Goal: Task Accomplishment & Management: Complete application form

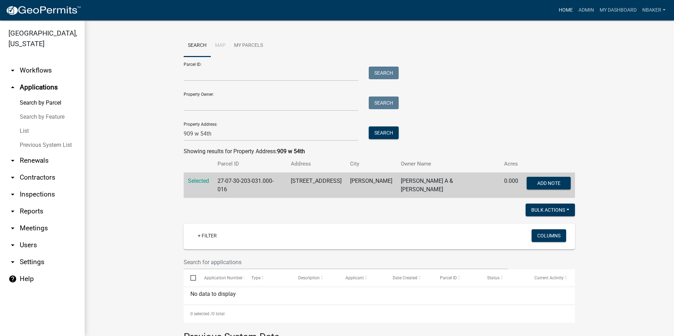
click at [566, 10] on link "Home" at bounding box center [566, 10] width 20 height 13
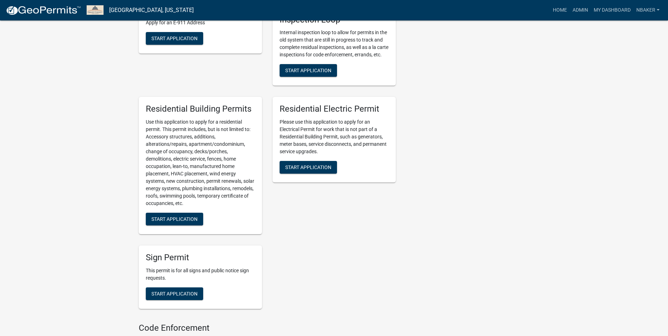
scroll to position [388, 0]
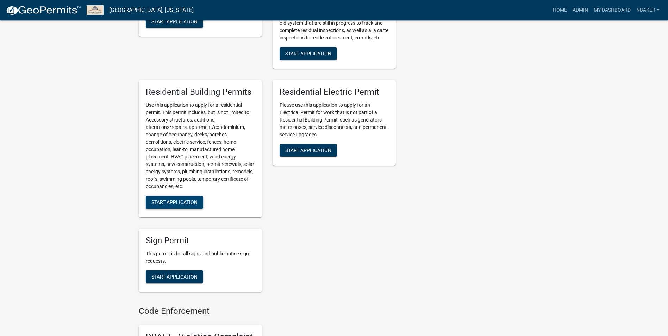
click at [164, 205] on span "Start Application" at bounding box center [175, 202] width 46 height 6
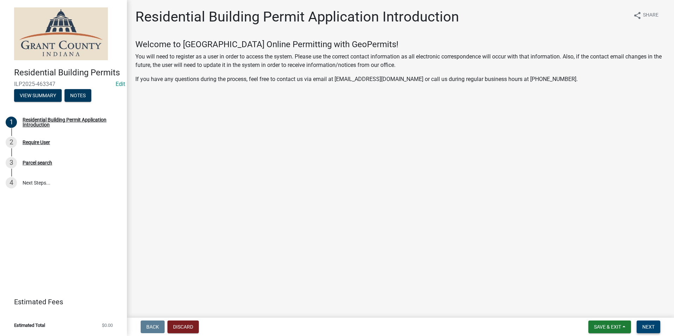
click at [651, 328] on span "Next" at bounding box center [648, 327] width 12 height 6
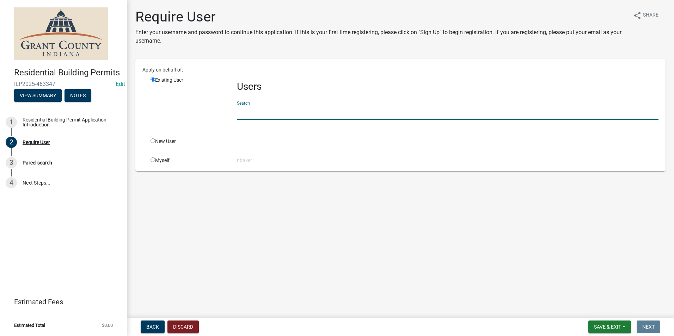
click at [258, 106] on input "text" at bounding box center [447, 112] width 421 height 14
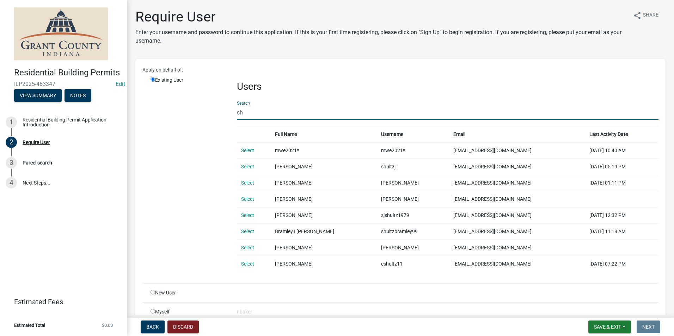
type input "s"
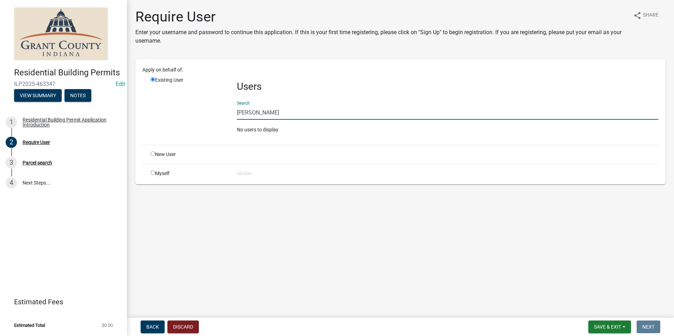
type input "[PERSON_NAME]"
drag, startPoint x: 300, startPoint y: 112, endPoint x: 201, endPoint y: 110, distance: 98.7
click at [203, 111] on div "Existing User Users Search [PERSON_NAME] No users to display" at bounding box center [404, 107] width 518 height 63
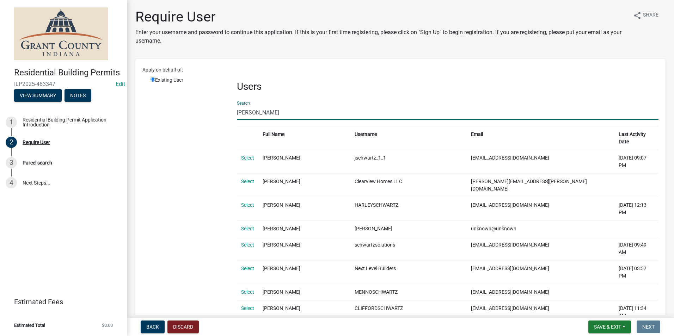
type input "[PERSON_NAME]"
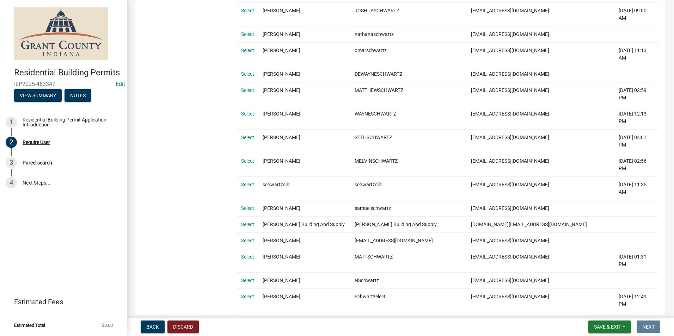
scroll to position [1915, 0]
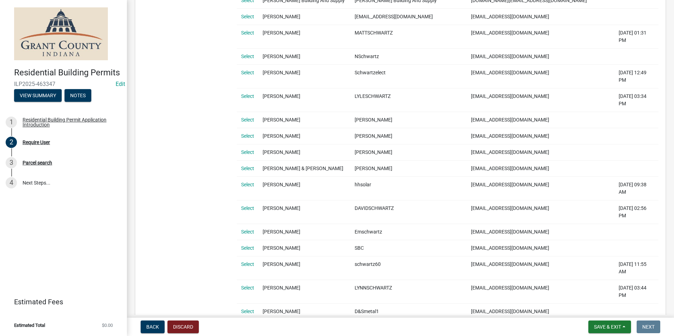
radio input "true"
radio input "false"
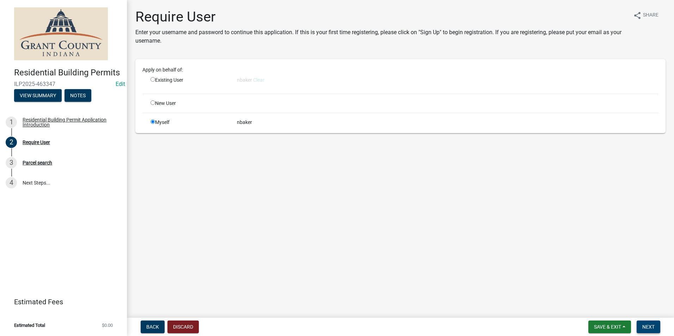
click at [649, 328] on span "Next" at bounding box center [648, 327] width 12 height 6
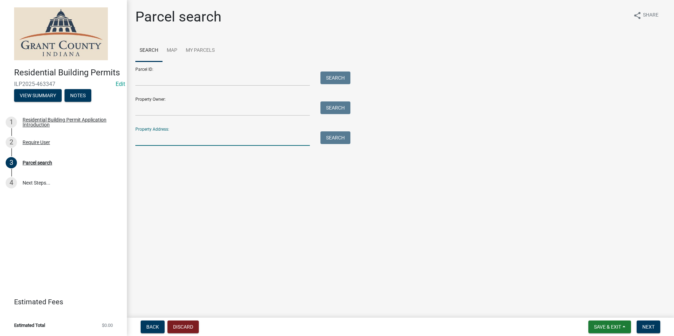
click at [199, 146] on input "Property Address:" at bounding box center [222, 138] width 174 height 14
click at [186, 82] on input "Parcel ID:" at bounding box center [222, 79] width 174 height 14
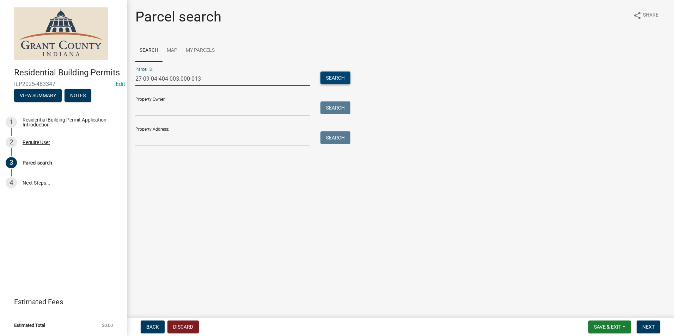
type input "27-09-04-404-003.000-013"
click at [328, 75] on button "Search" at bounding box center [335, 78] width 30 height 13
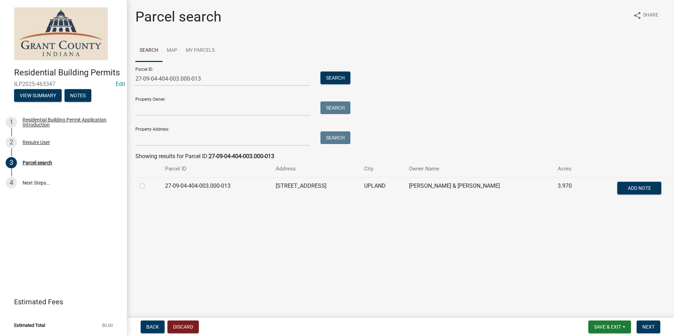
click at [148, 182] on label at bounding box center [148, 182] width 0 height 0
click at [148, 185] on input "radio" at bounding box center [150, 184] width 5 height 5
radio input "true"
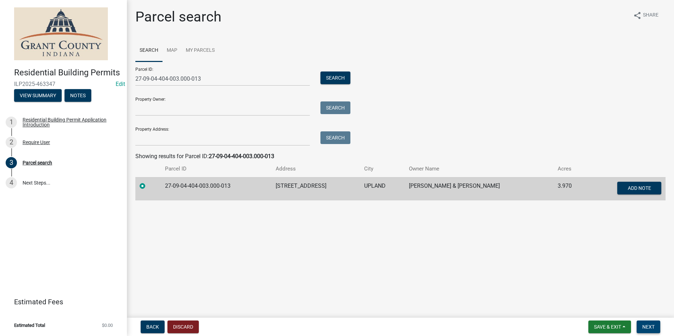
click at [651, 323] on button "Next" at bounding box center [648, 327] width 24 height 13
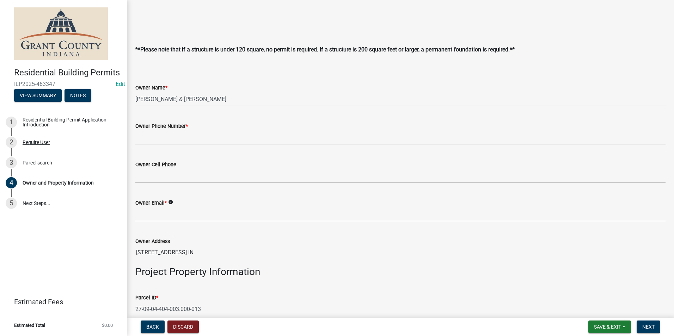
scroll to position [141, 0]
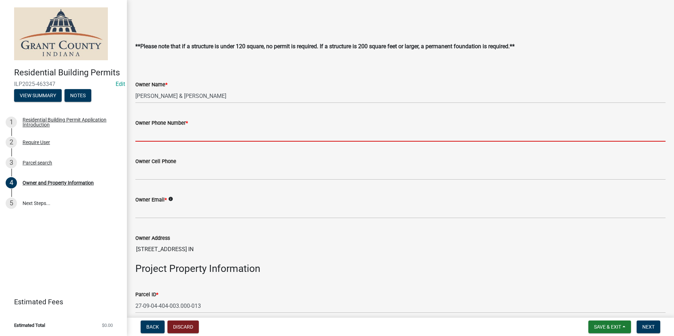
click at [218, 138] on input "Owner Phone Number *" at bounding box center [400, 134] width 530 height 14
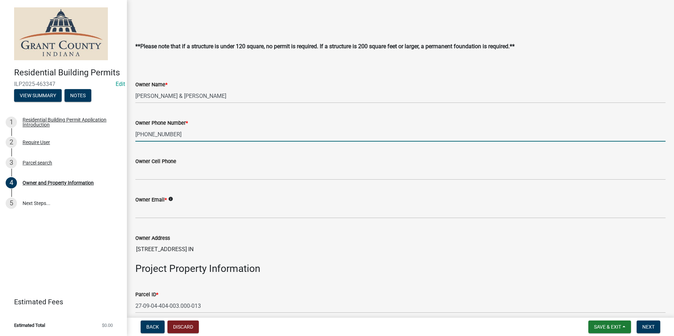
type input "[PHONE_NUMBER]"
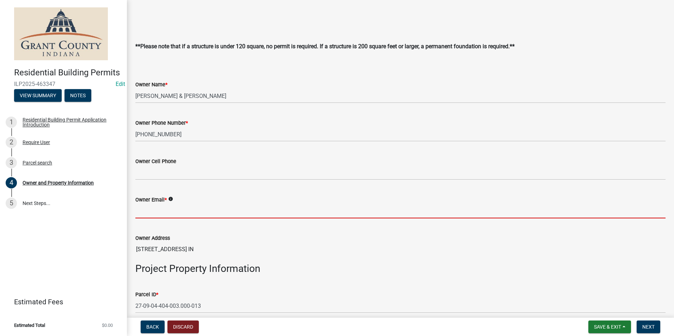
click at [241, 212] on input "Owner Email *" at bounding box center [400, 211] width 530 height 14
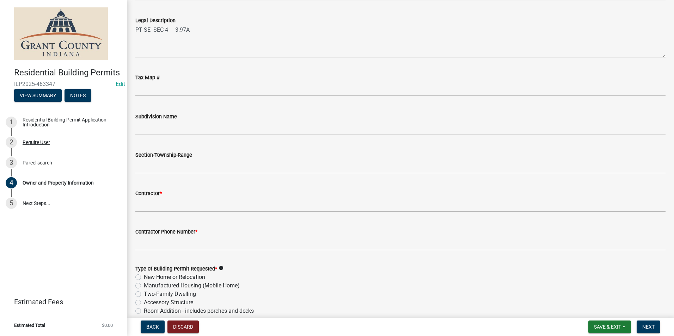
scroll to position [669, 0]
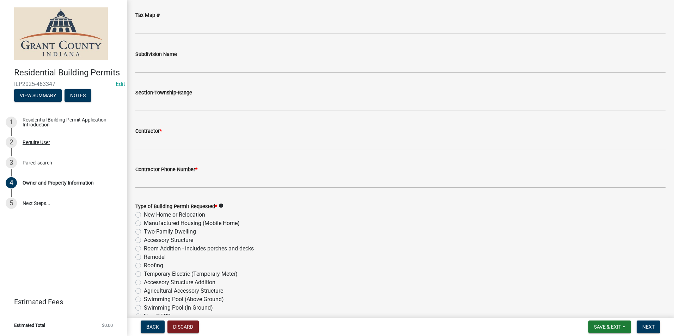
type input "[DOMAIN_NAME]"
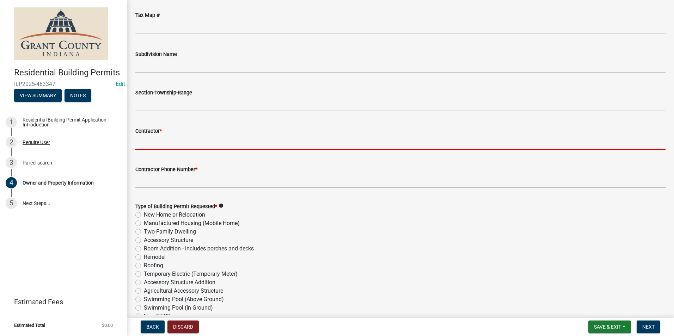
click at [180, 144] on input "Contractor *" at bounding box center [400, 142] width 530 height 14
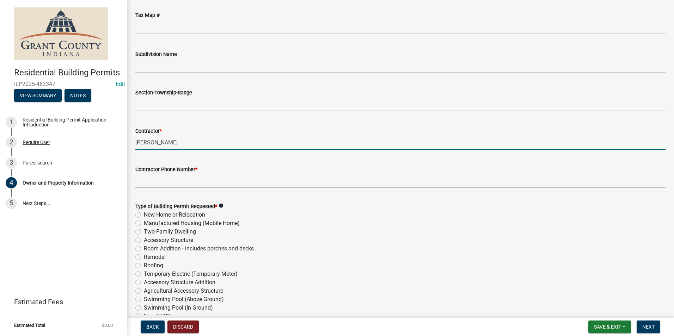
type input "[PERSON_NAME]"
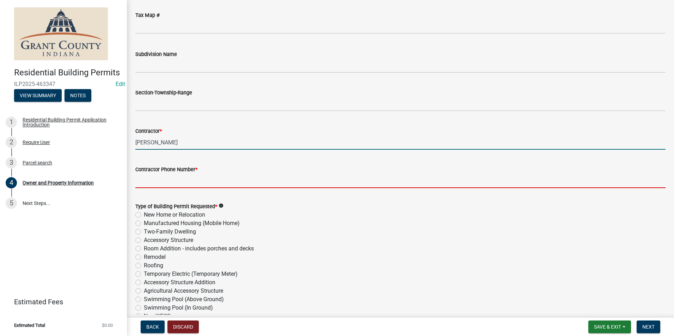
click at [192, 180] on input "Contractor Phone Number *" at bounding box center [400, 181] width 530 height 14
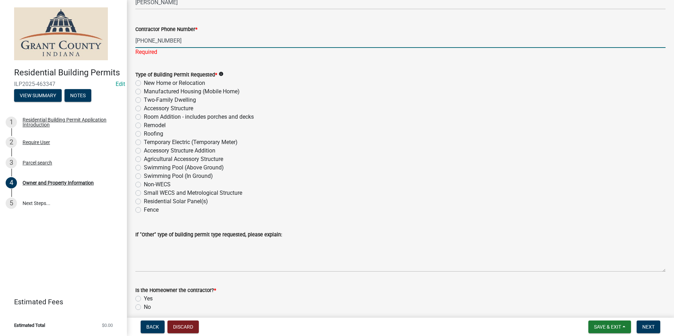
scroll to position [810, 0]
type input "[PHONE_NUMBER]"
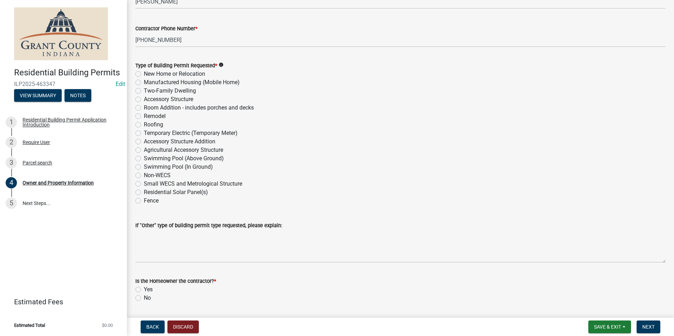
click at [138, 126] on div "Type of Building Permit Requested * info New Home or Relocation Manufactured Ho…" at bounding box center [400, 133] width 530 height 144
click at [144, 118] on label "Remodel" at bounding box center [155, 116] width 22 height 8
click at [144, 117] on input "Remodel" at bounding box center [146, 114] width 5 height 5
radio input "true"
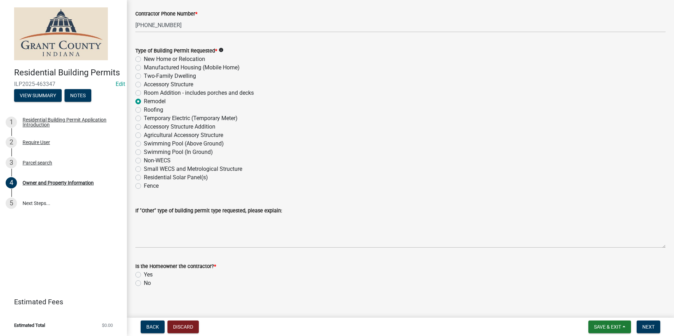
scroll to position [832, 0]
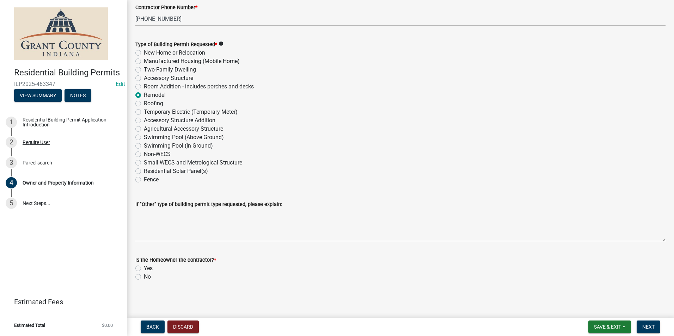
click at [134, 272] on div "Is the Homeowner the contractor? * Yes No" at bounding box center [400, 264] width 541 height 34
click at [144, 277] on label "No" at bounding box center [147, 277] width 7 height 8
click at [144, 277] on input "No" at bounding box center [146, 275] width 5 height 5
radio input "true"
click at [655, 321] on button "Next" at bounding box center [648, 327] width 24 height 13
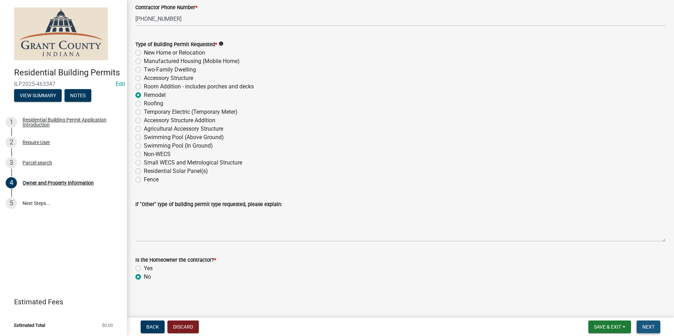
scroll to position [0, 0]
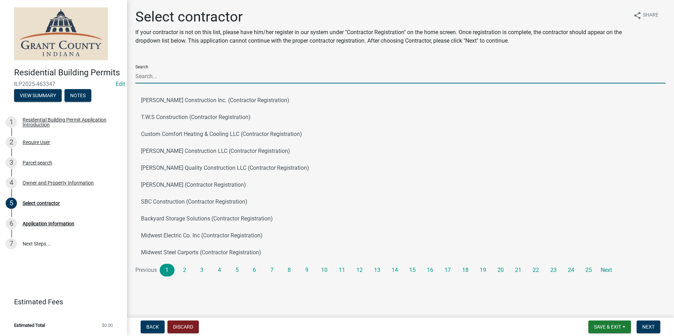
click at [243, 72] on input "Search" at bounding box center [400, 76] width 530 height 14
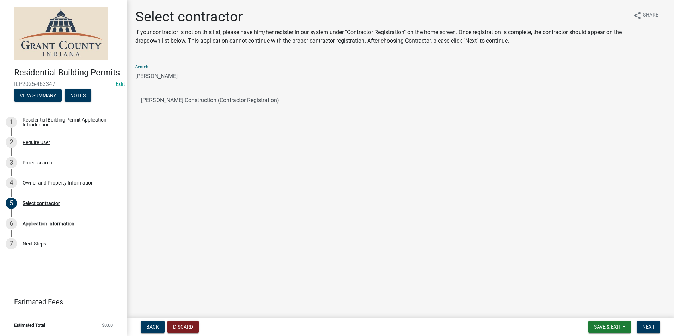
type input "[PERSON_NAME]"
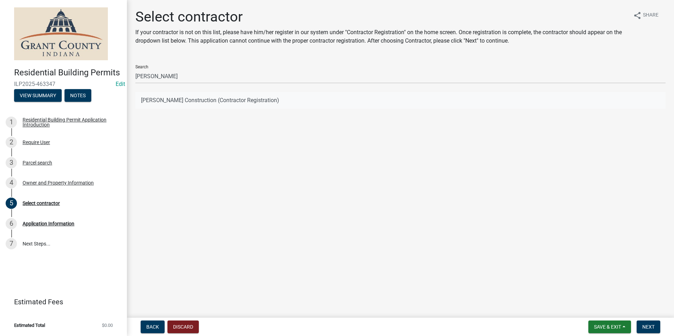
click at [282, 99] on button "[PERSON_NAME] Construction (Contractor Registration)" at bounding box center [400, 100] width 530 height 17
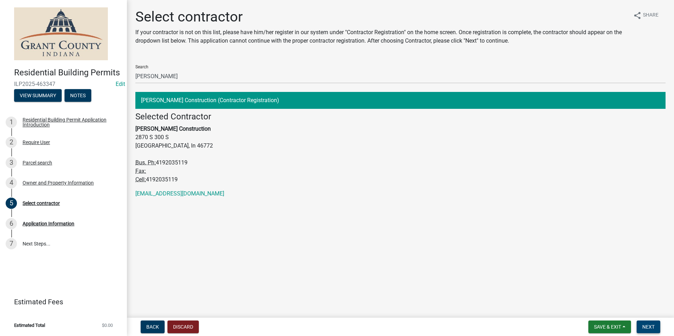
click at [656, 327] on button "Next" at bounding box center [648, 327] width 24 height 13
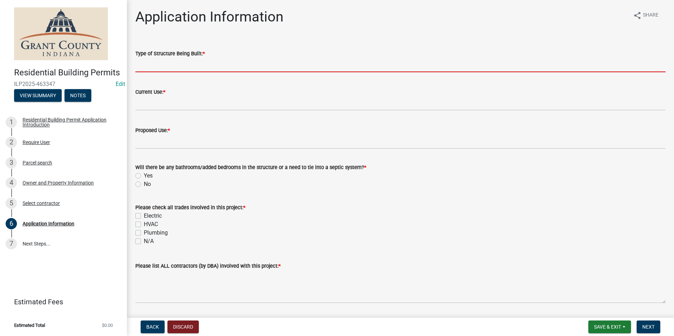
click at [255, 67] on input "Type of Structure Being Built: *" at bounding box center [400, 65] width 530 height 14
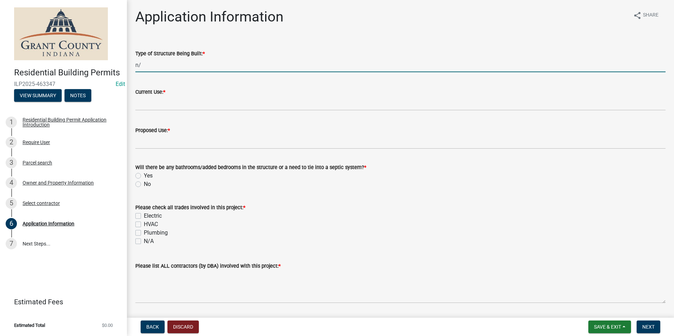
type input "n"
type input "N/A - REPLACING FRONT WALL"
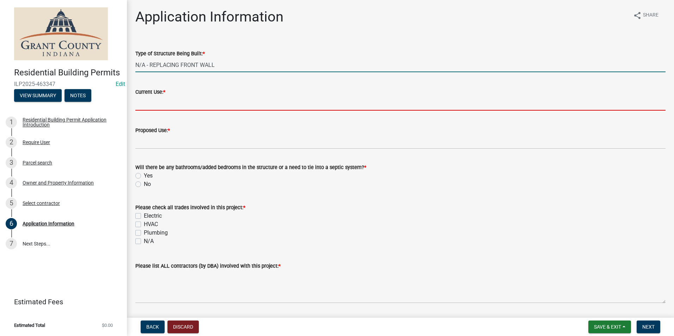
click at [191, 99] on input "Current Use: *" at bounding box center [400, 103] width 530 height 14
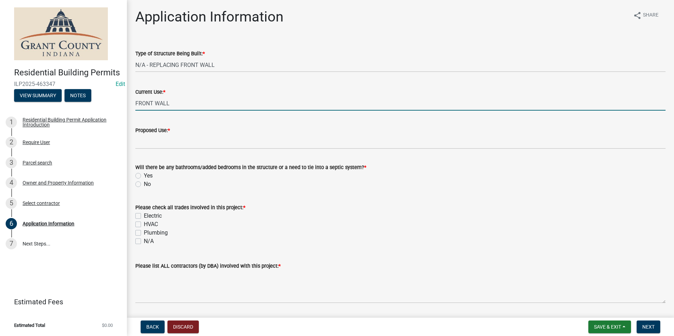
type input "FRONT WALL"
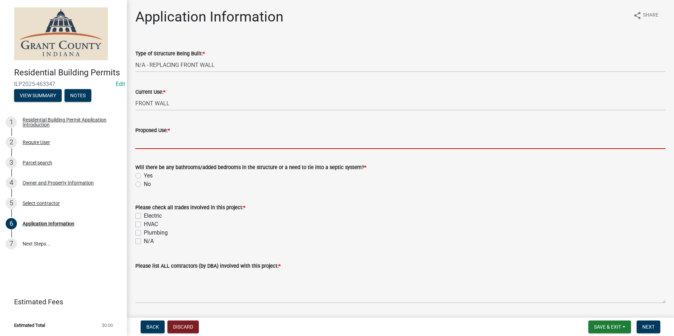
click at [153, 140] on input "Proposed Use: *" at bounding box center [400, 142] width 530 height 14
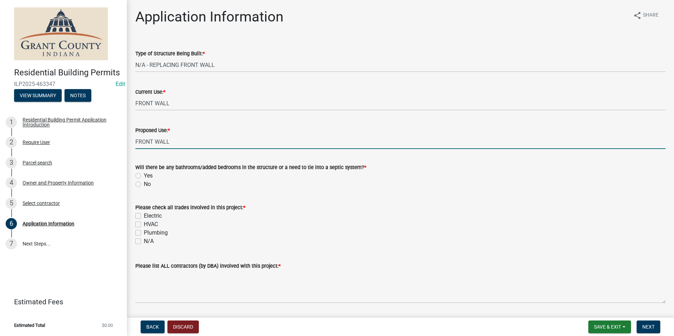
type input "FRONT WALL"
click at [144, 186] on label "No" at bounding box center [147, 184] width 7 height 8
click at [144, 185] on input "No" at bounding box center [146, 182] width 5 height 5
radio input "true"
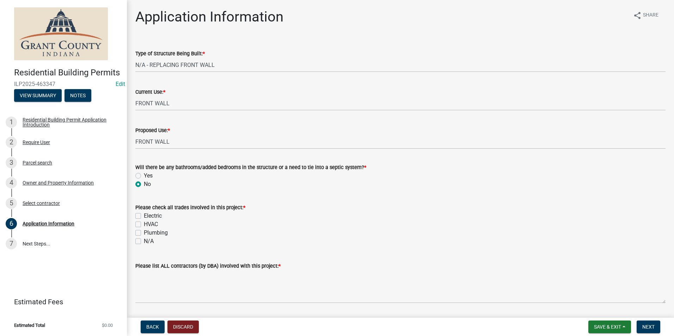
click at [144, 244] on label "N/A" at bounding box center [149, 241] width 10 height 8
click at [144, 242] on input "N/A" at bounding box center [146, 239] width 5 height 5
checkbox input "true"
checkbox input "false"
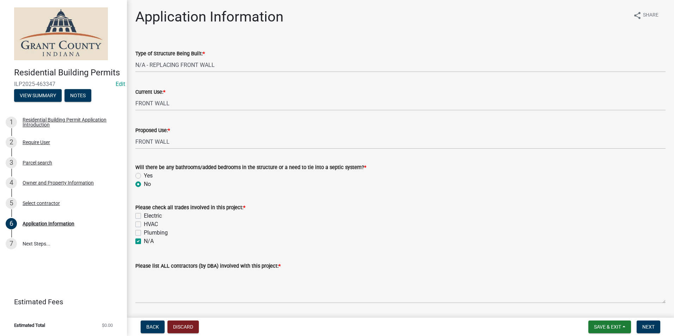
checkbox input "false"
checkbox input "true"
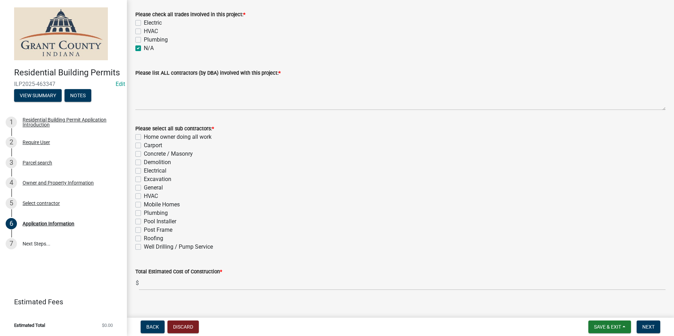
scroll to position [202, 0]
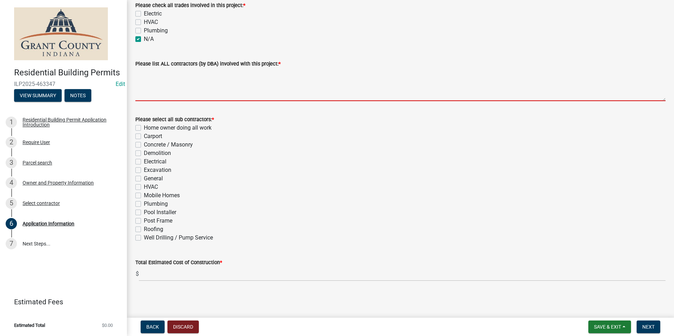
click at [170, 83] on textarea "Please list ALL contractors (by DBA) involved with this project: *" at bounding box center [400, 84] width 530 height 33
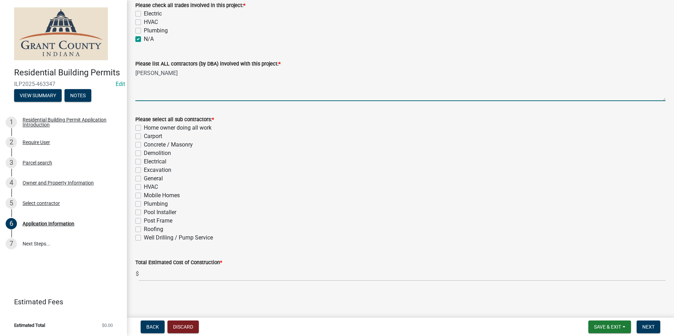
type textarea "[PERSON_NAME]"
click at [144, 178] on label "General" at bounding box center [153, 178] width 19 height 8
click at [144, 178] on input "General" at bounding box center [146, 176] width 5 height 5
checkbox input "true"
checkbox input "false"
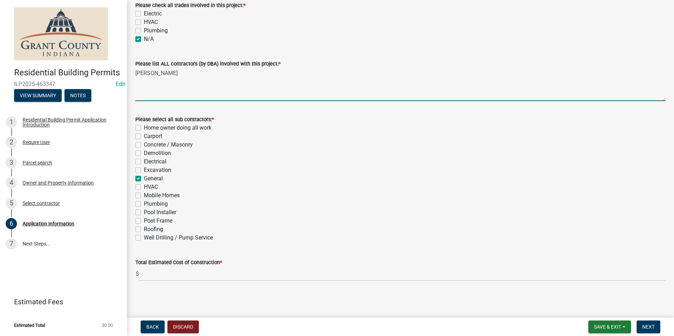
checkbox input "false"
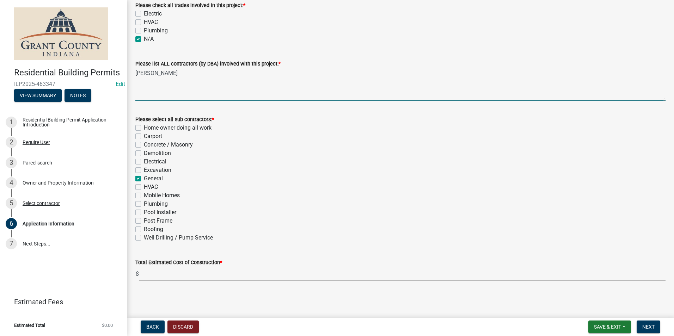
checkbox input "true"
checkbox input "false"
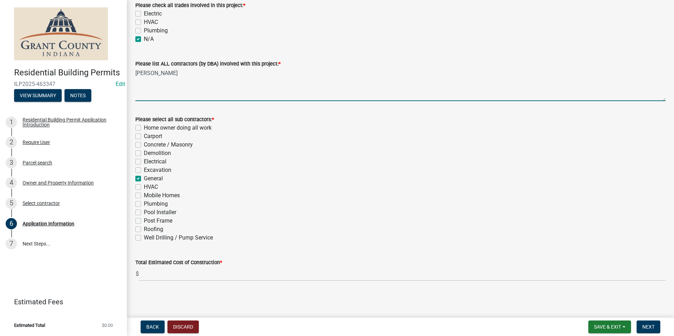
checkbox input "false"
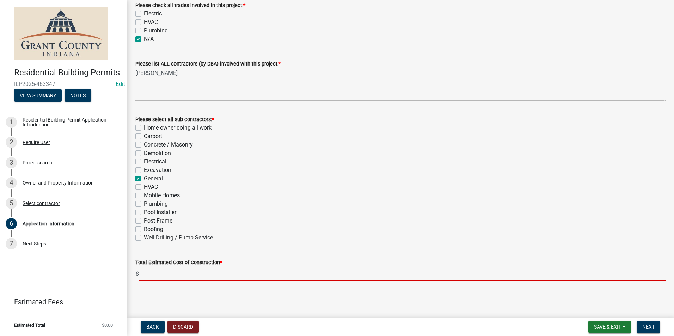
click at [189, 277] on input "text" at bounding box center [402, 274] width 526 height 14
click at [208, 285] on wm-data-entity-input "Total Estimated Cost of Construction * $" at bounding box center [400, 267] width 530 height 39
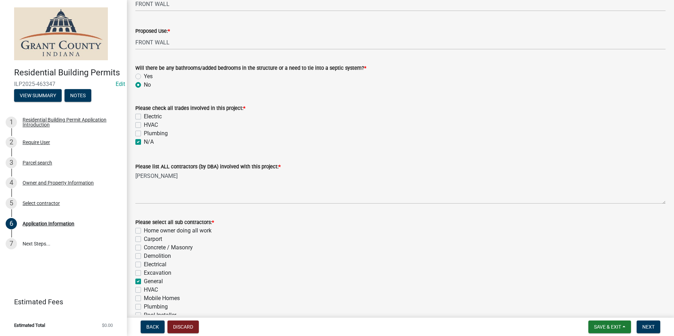
scroll to position [216, 0]
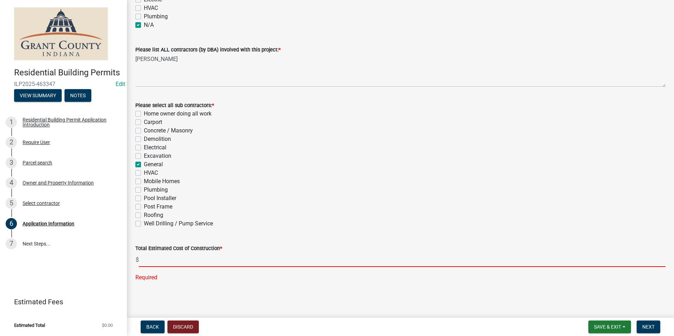
click at [167, 260] on input "text" at bounding box center [402, 260] width 526 height 14
click at [144, 246] on label "Total Estimated Cost of Construction *" at bounding box center [178, 248] width 87 height 5
click at [153, 253] on input "text" at bounding box center [402, 260] width 526 height 14
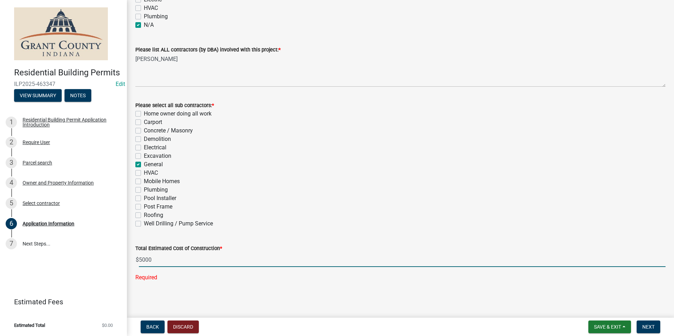
type input "5000"
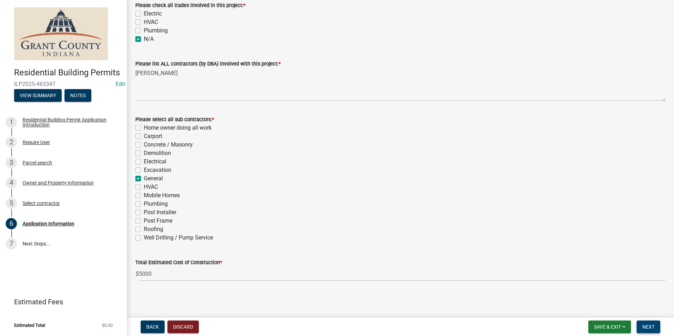
click at [648, 325] on span "Next" at bounding box center [648, 327] width 12 height 6
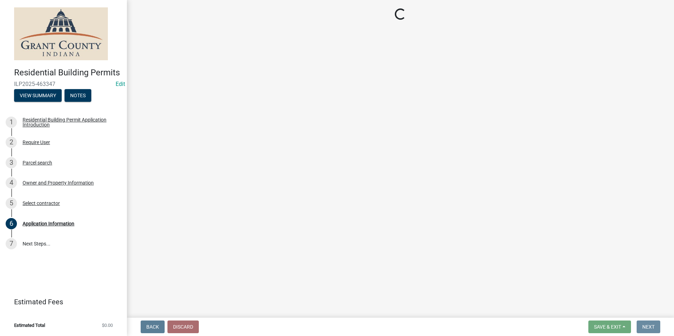
scroll to position [0, 0]
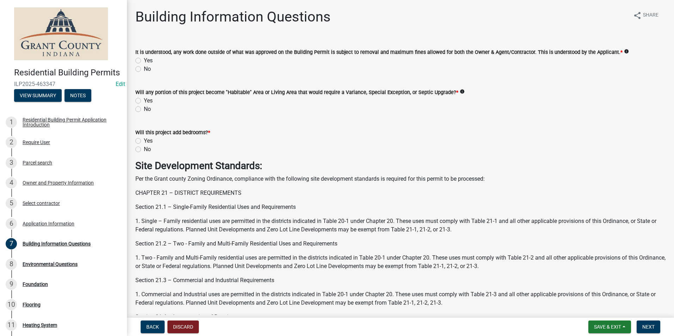
click at [144, 59] on label "Yes" at bounding box center [148, 60] width 9 height 8
click at [144, 59] on input "Yes" at bounding box center [146, 58] width 5 height 5
radio input "true"
click at [144, 110] on label "No" at bounding box center [147, 109] width 7 height 8
click at [144, 110] on input "No" at bounding box center [146, 107] width 5 height 5
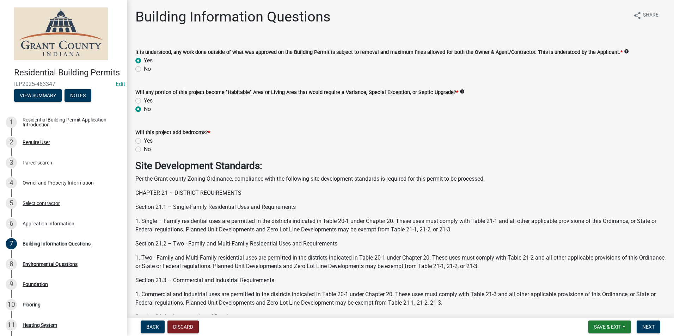
radio input "true"
click at [144, 152] on label "No" at bounding box center [147, 149] width 7 height 8
click at [144, 150] on input "No" at bounding box center [146, 147] width 5 height 5
radio input "true"
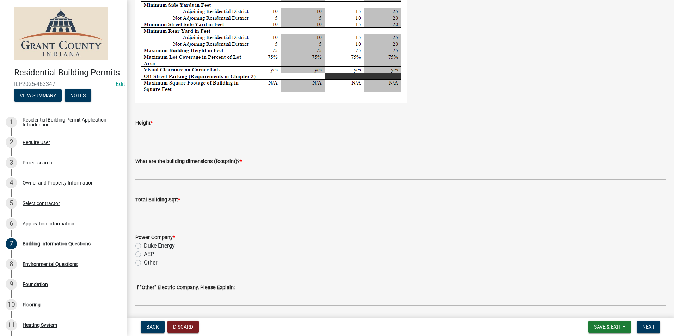
scroll to position [1308, 0]
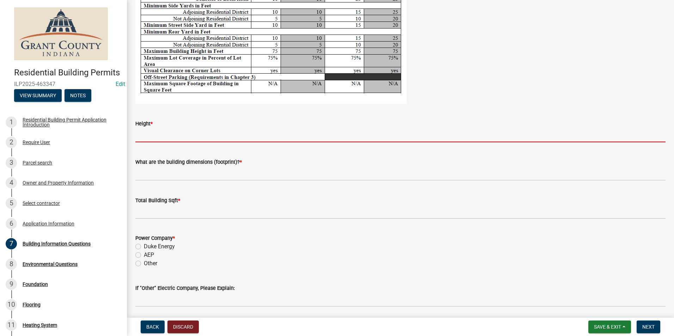
click at [152, 140] on input "Height *" at bounding box center [400, 135] width 530 height 14
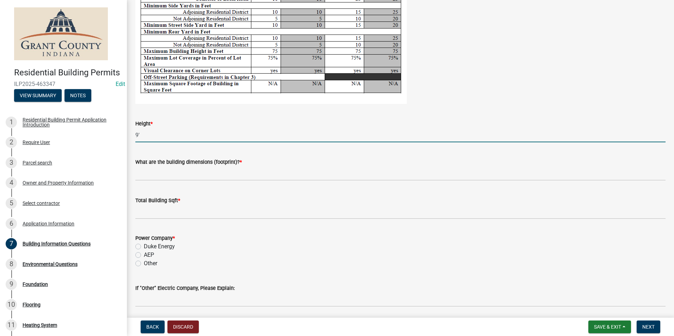
type input "9'"
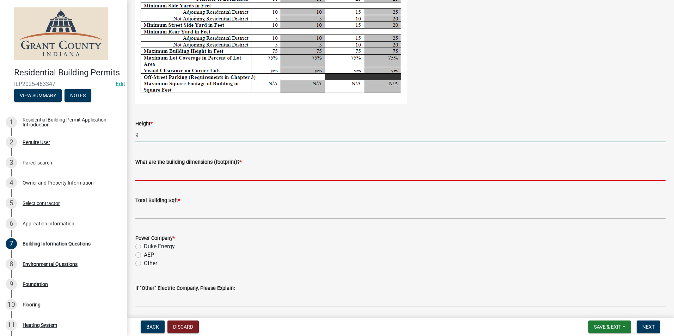
click at [163, 169] on input "What are the building dimensions (footprint)? *" at bounding box center [400, 173] width 530 height 14
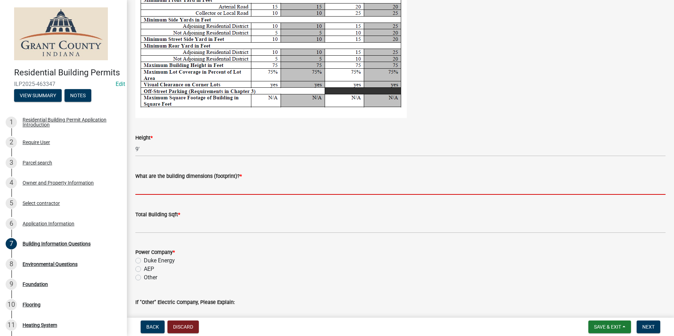
scroll to position [1273, 0]
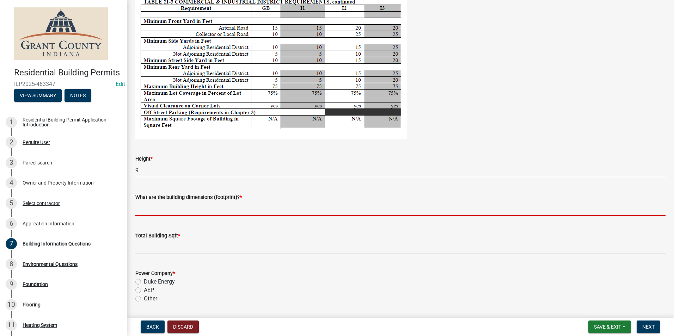
type input "N/A"
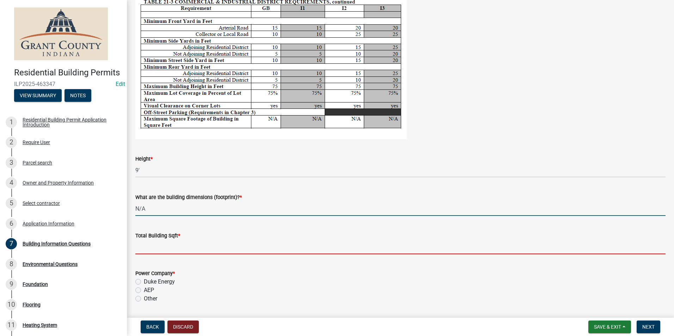
click at [150, 242] on input "text" at bounding box center [400, 247] width 530 height 14
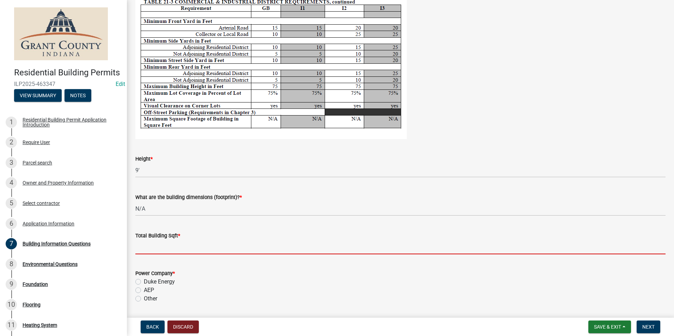
type input "0"
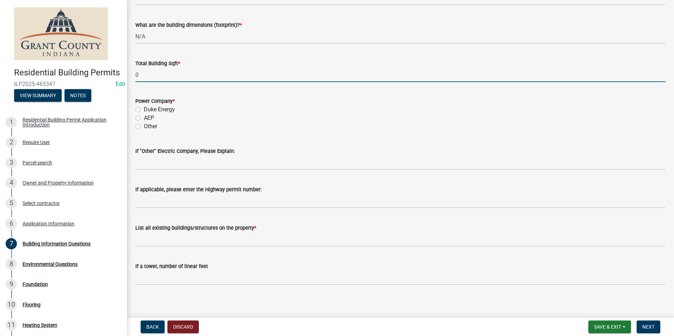
scroll to position [1449, 0]
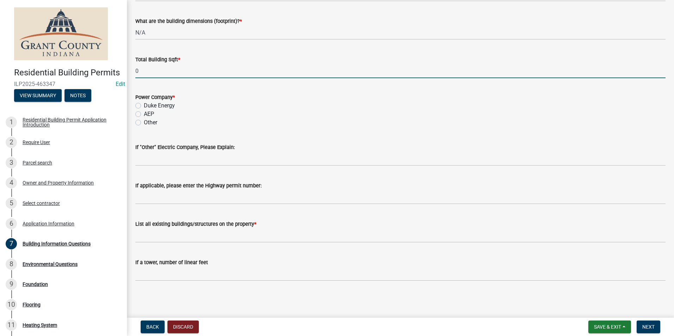
click at [144, 114] on label "AEP" at bounding box center [149, 114] width 10 height 8
click at [144, 114] on input "AEP" at bounding box center [146, 112] width 5 height 5
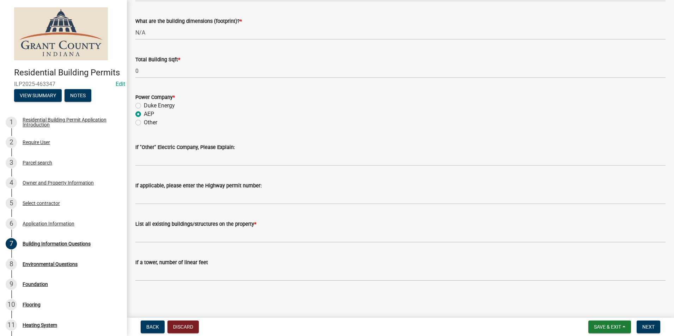
radio input "true"
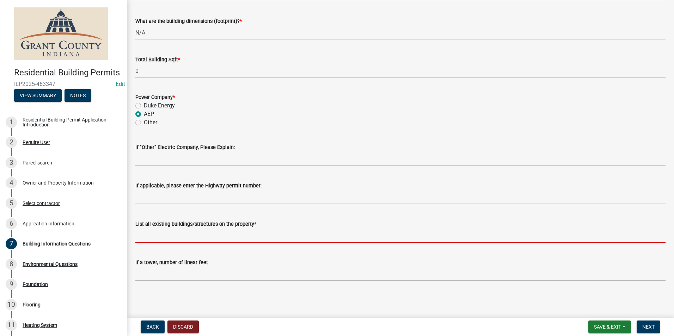
click at [235, 233] on input "List all existing buildings/structures on the property *" at bounding box center [400, 235] width 530 height 14
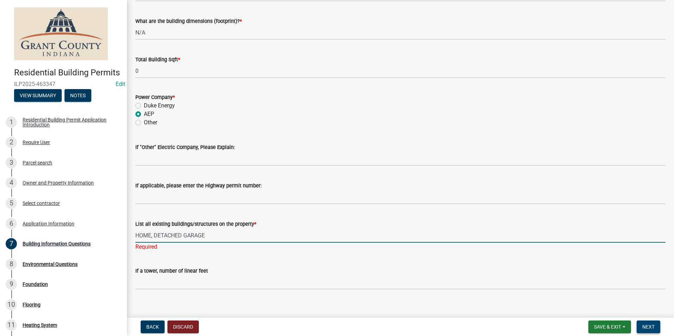
type input "HOME, DETACHED GARAGE"
click at [649, 327] on span "Next" at bounding box center [648, 327] width 12 height 6
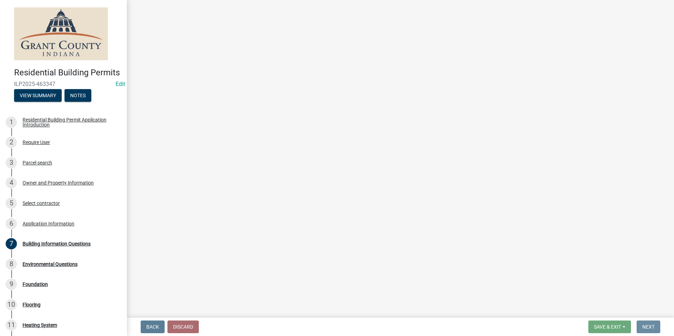
scroll to position [0, 0]
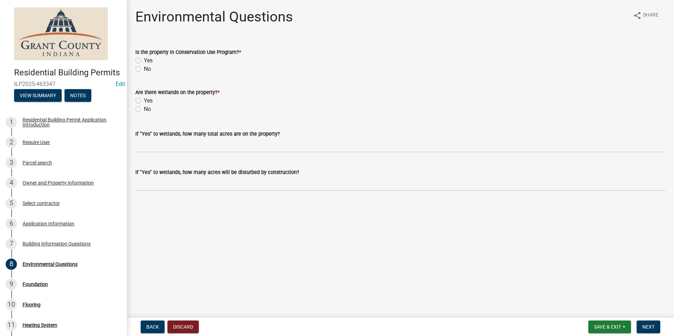
click at [144, 68] on label "No" at bounding box center [147, 69] width 7 height 8
click at [144, 68] on input "No" at bounding box center [146, 67] width 5 height 5
radio input "true"
click at [144, 111] on label "No" at bounding box center [147, 109] width 7 height 8
click at [144, 110] on input "No" at bounding box center [146, 107] width 5 height 5
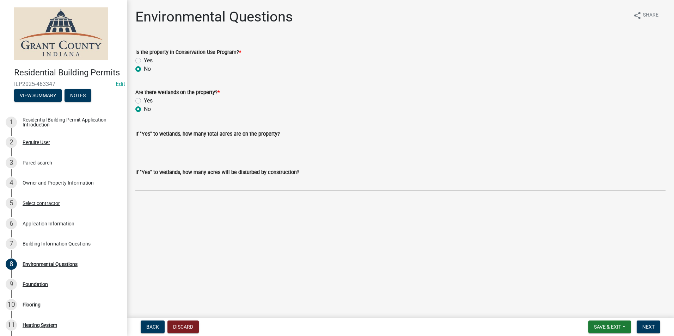
radio input "true"
click at [653, 325] on span "Next" at bounding box center [648, 327] width 12 height 6
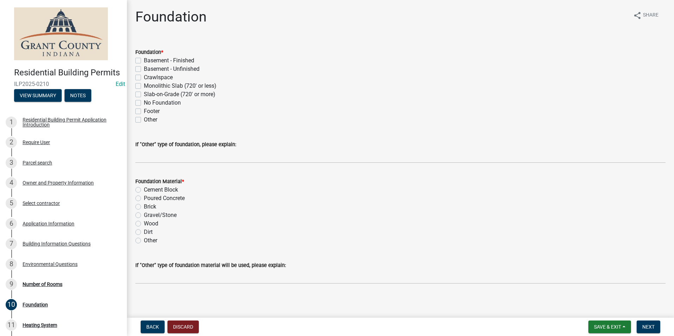
click at [141, 120] on div "Other" at bounding box center [400, 120] width 530 height 8
click at [144, 119] on label "Other" at bounding box center [150, 120] width 13 height 8
click at [144, 119] on input "Other" at bounding box center [146, 118] width 5 height 5
checkbox input "true"
checkbox input "false"
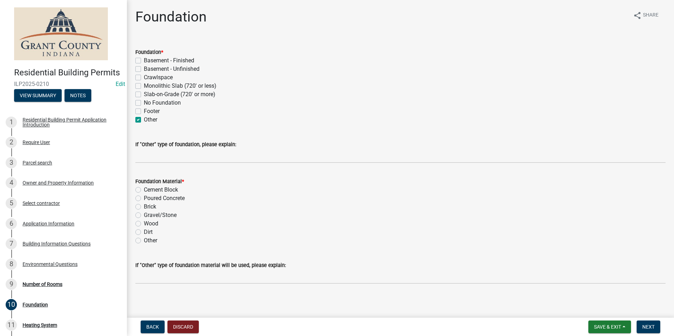
checkbox input "false"
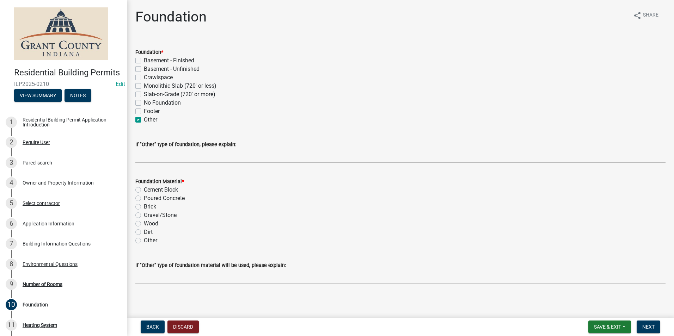
checkbox input "false"
checkbox input "true"
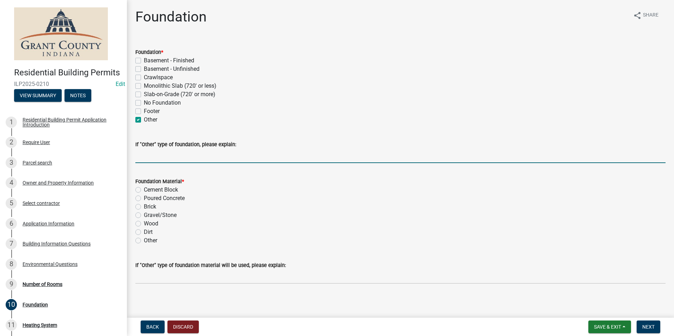
click at [160, 155] on input "If "Other" type of foundation, please explain:" at bounding box center [400, 156] width 530 height 14
type input "REPLACING FRONT WALL"
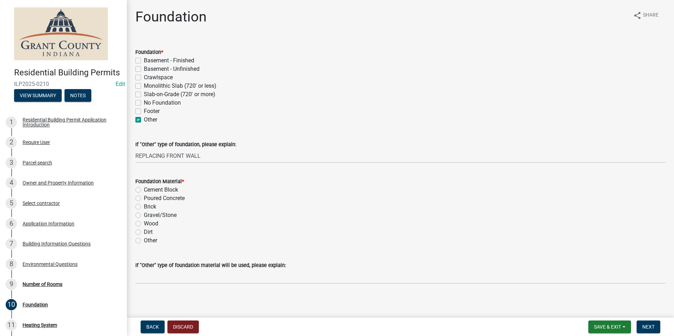
click at [139, 243] on div "Other" at bounding box center [400, 240] width 530 height 8
click at [144, 241] on label "Other" at bounding box center [150, 240] width 13 height 8
click at [144, 241] on input "Other" at bounding box center [146, 238] width 5 height 5
radio input "true"
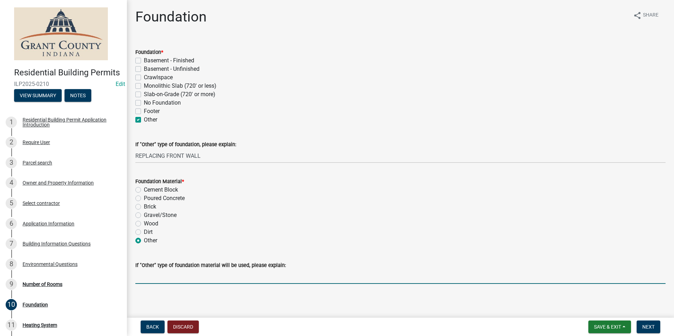
click at [154, 280] on input "If "Other" type of foundation material will be used, please explain:" at bounding box center [400, 277] width 530 height 14
type input "REPLACING FRONT WALL"
click at [653, 327] on span "Next" at bounding box center [648, 327] width 12 height 6
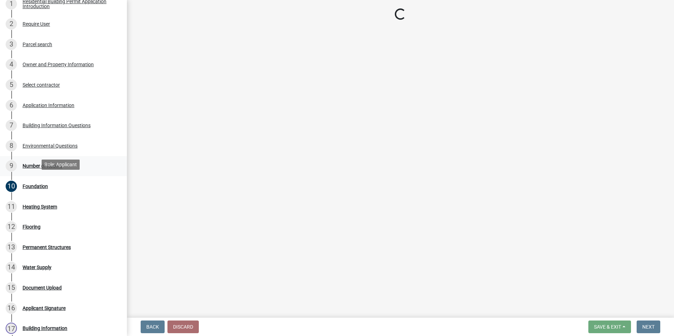
scroll to position [106, 0]
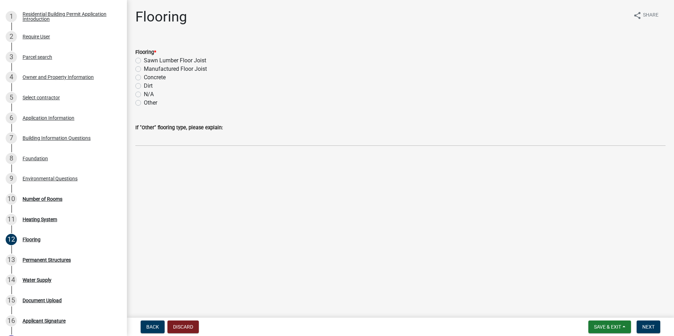
click at [144, 101] on label "Other" at bounding box center [150, 103] width 13 height 8
click at [144, 101] on input "Other" at bounding box center [146, 101] width 5 height 5
radio input "true"
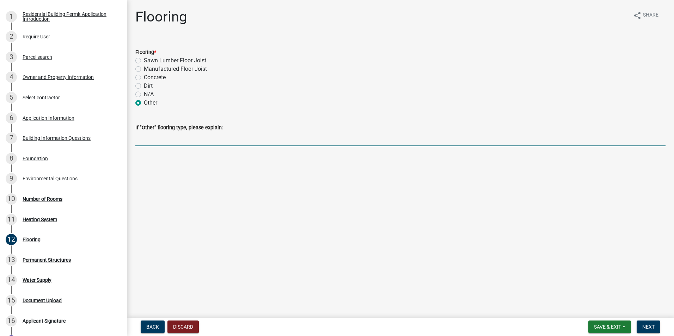
click at [161, 144] on input "If "Other" flooring type, please explain:" at bounding box center [400, 139] width 530 height 14
type input "REPLACING FRONT WALL"
click at [653, 321] on button "Next" at bounding box center [648, 327] width 24 height 13
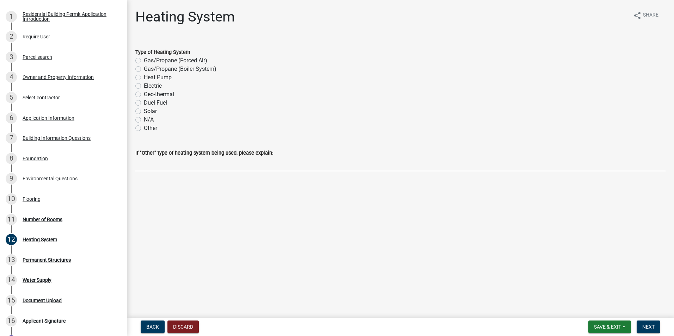
click at [144, 120] on label "N/A" at bounding box center [149, 120] width 10 height 8
click at [144, 120] on input "N/A" at bounding box center [146, 118] width 5 height 5
radio input "true"
click at [653, 327] on span "Next" at bounding box center [648, 327] width 12 height 6
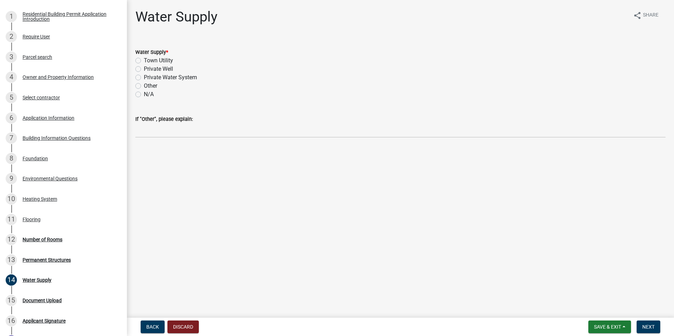
click at [144, 94] on label "N/A" at bounding box center [149, 94] width 10 height 8
click at [144, 94] on input "N/A" at bounding box center [146, 92] width 5 height 5
radio input "true"
click at [652, 325] on span "Next" at bounding box center [648, 327] width 12 height 6
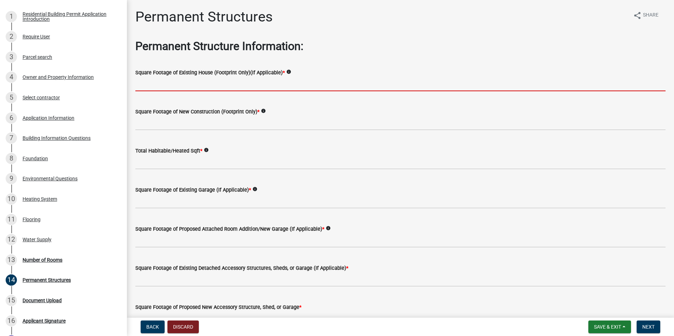
click at [333, 84] on input "text" at bounding box center [400, 84] width 530 height 14
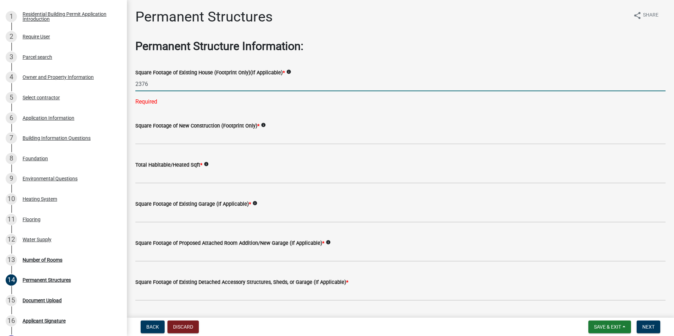
type input "2376"
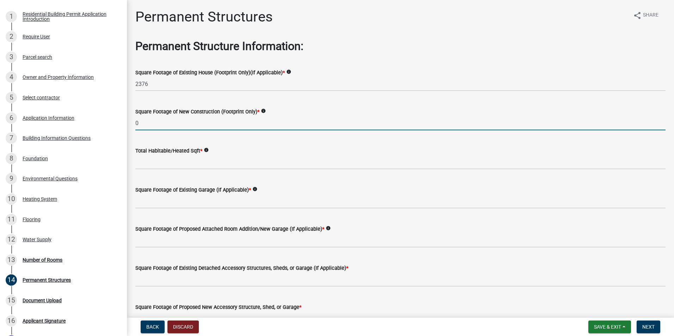
type input "0"
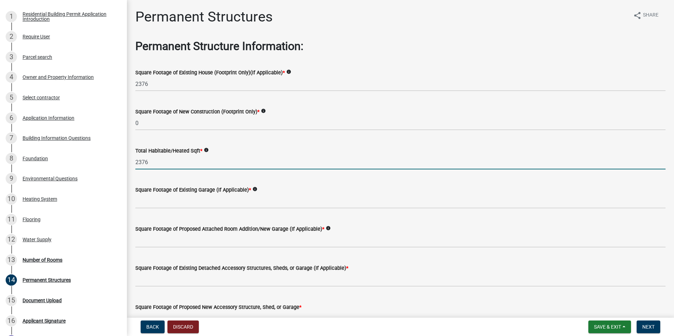
type input "2376"
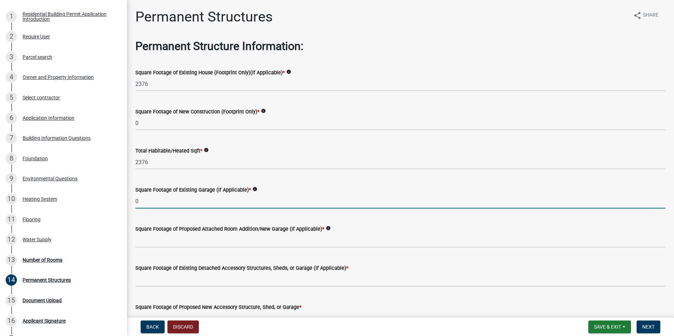
type input "0"
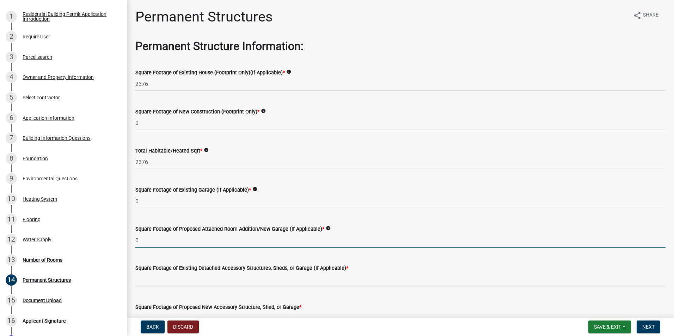
type input "0"
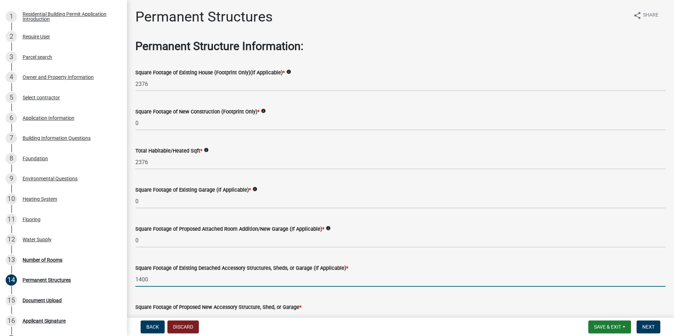
type input "1400"
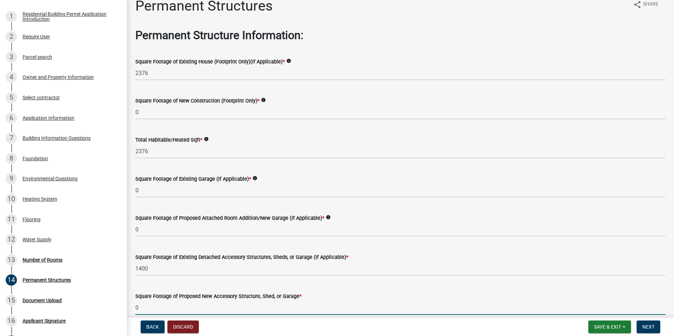
type input "0"
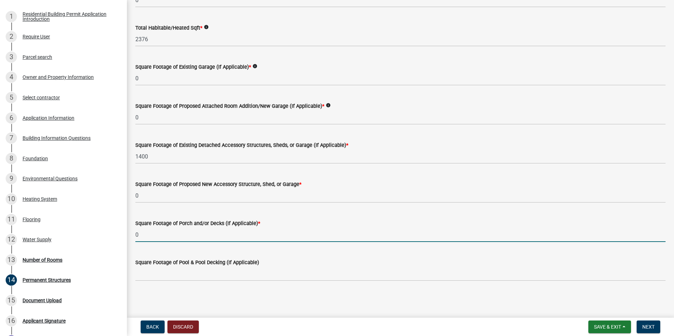
type input "0"
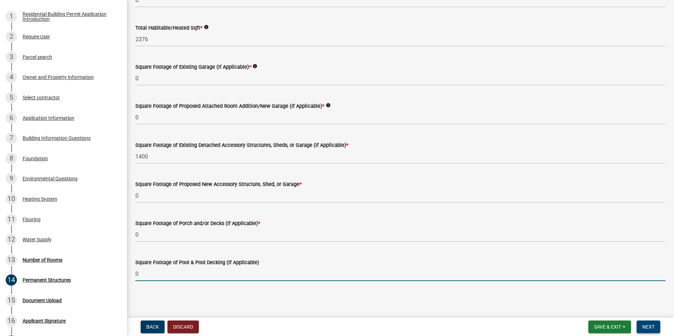
type input "0"
click at [649, 323] on button "Next" at bounding box center [648, 327] width 24 height 13
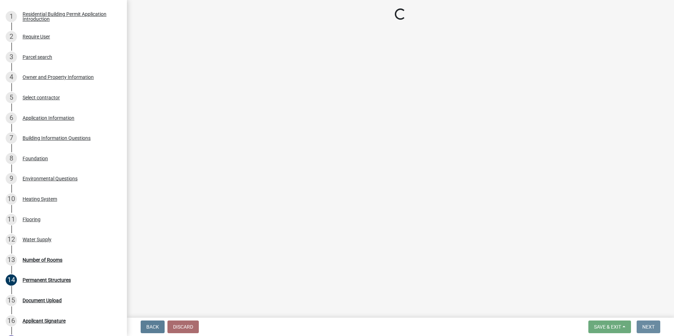
scroll to position [0, 0]
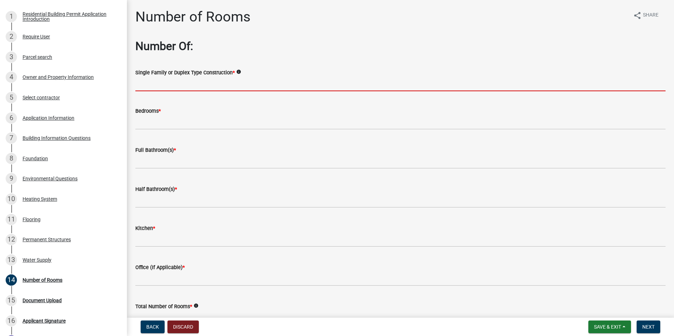
click at [167, 83] on input "Single Family or Duplex Type Construction *" at bounding box center [400, 84] width 530 height 14
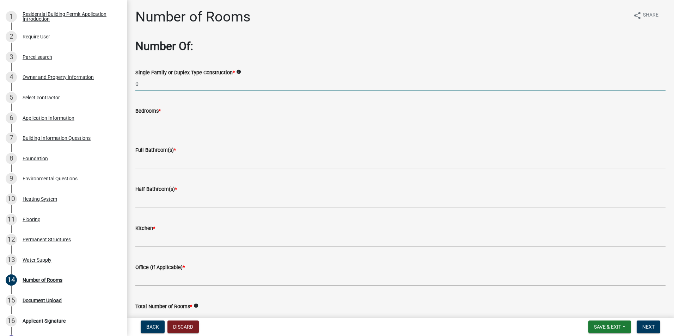
type input "0"
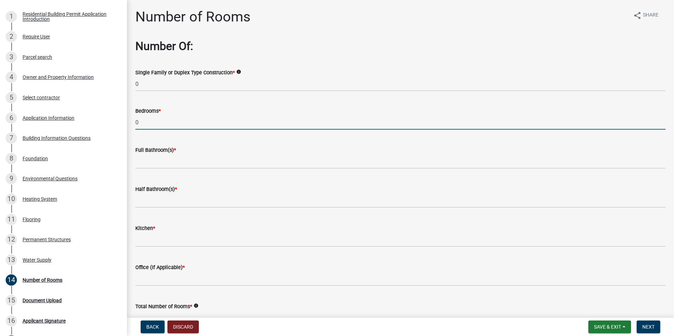
type input "0"
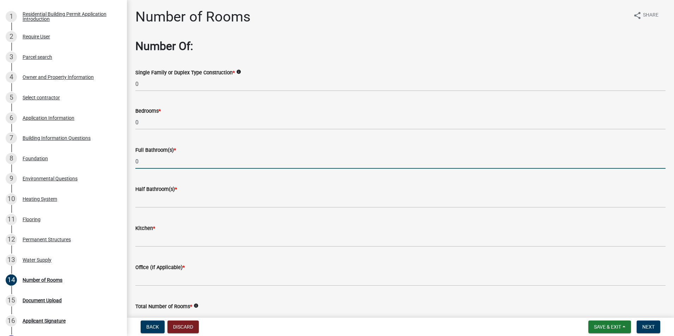
type input "0"
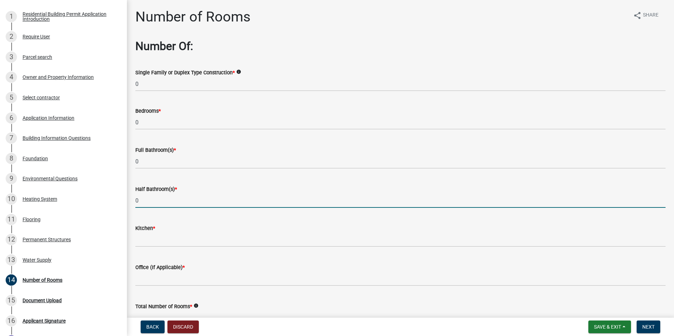
type input "0"
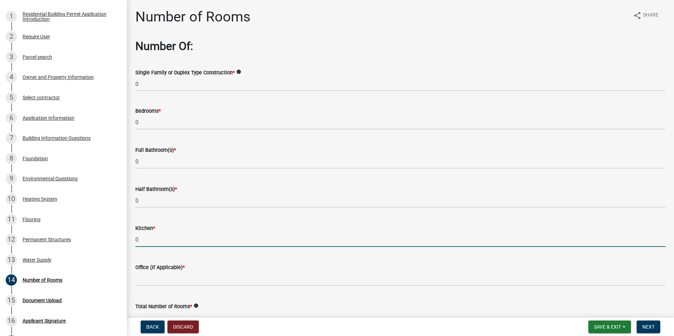
type input "0"
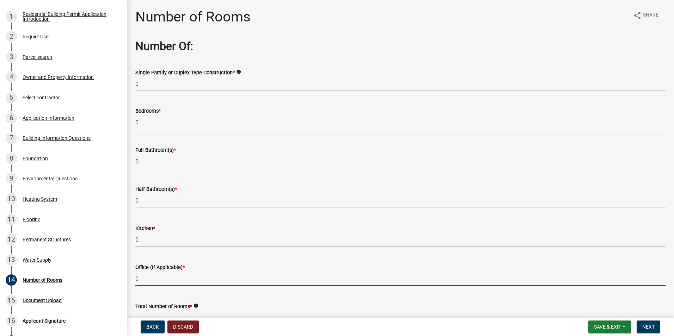
type input "0"
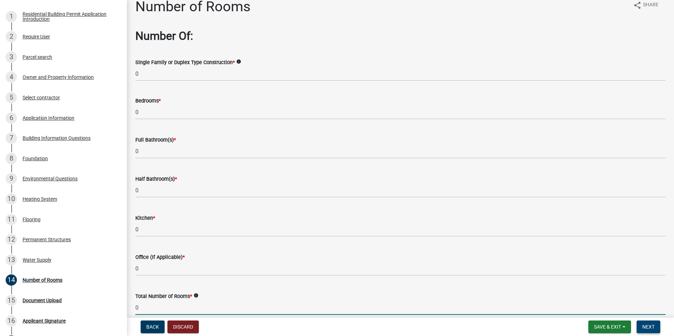
type input "0"
click at [655, 325] on button "Next" at bounding box center [648, 327] width 24 height 13
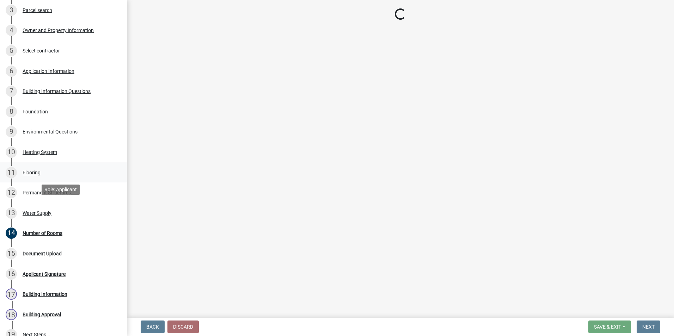
scroll to position [221, 0]
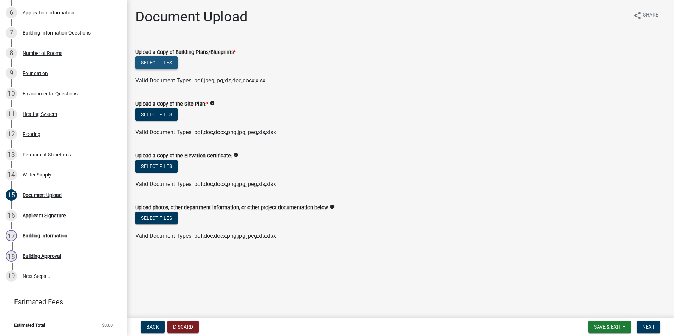
click at [154, 62] on button "Select files" at bounding box center [156, 62] width 42 height 13
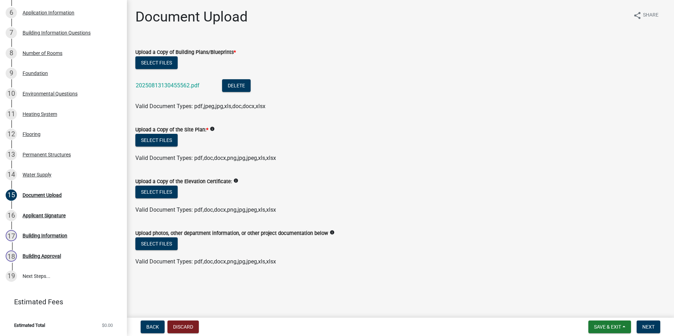
click at [172, 125] on form "Upload a Copy of the Site Plan: * info Select files Valid Document Types: pdf,d…" at bounding box center [400, 139] width 530 height 45
click at [169, 137] on button "Select files" at bounding box center [156, 140] width 42 height 13
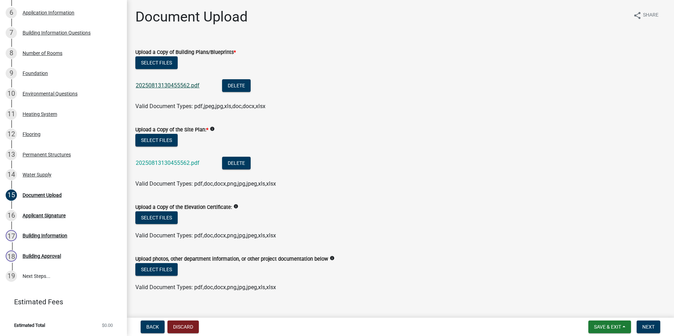
click at [190, 86] on link "20250813130455562.pdf" at bounding box center [168, 85] width 64 height 7
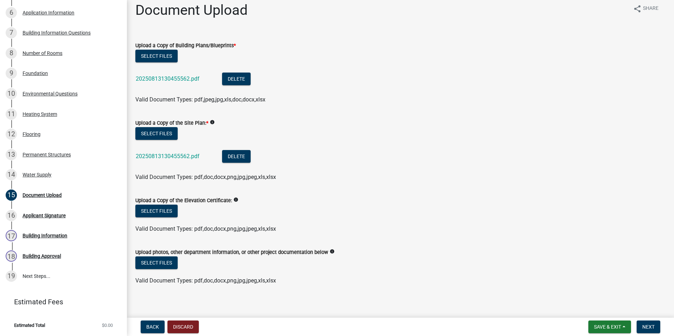
scroll to position [11, 0]
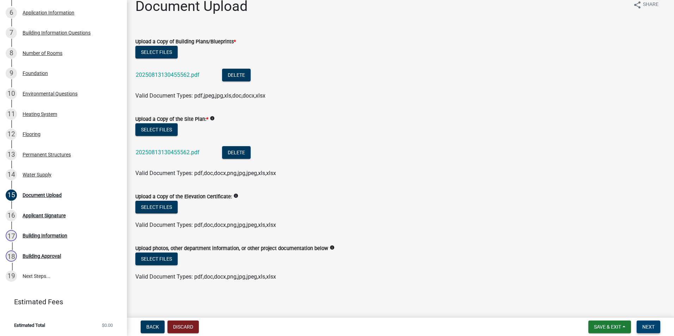
click at [648, 325] on span "Next" at bounding box center [648, 327] width 12 height 6
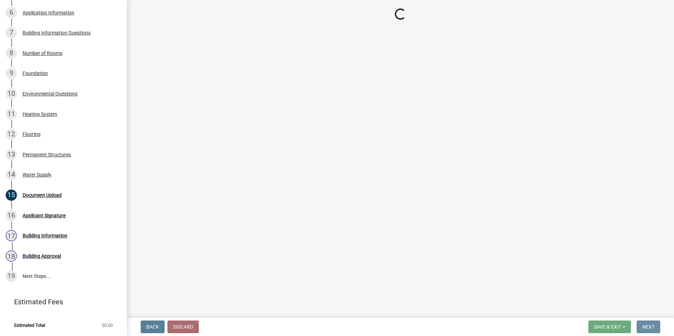
scroll to position [0, 0]
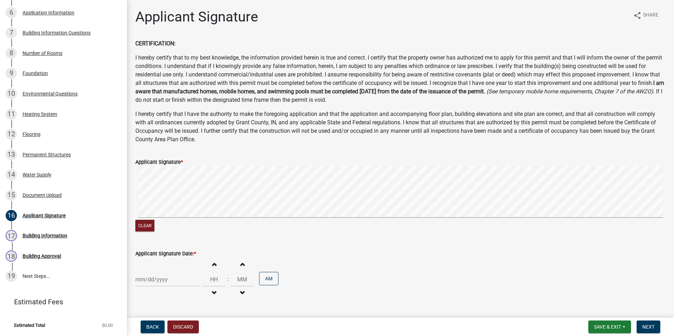
click at [315, 194] on div "Applicant Signature * Clear" at bounding box center [400, 191] width 541 height 84
click at [181, 283] on div at bounding box center [167, 279] width 64 height 14
select select "8"
select select "2025"
click at [164, 231] on div "13" at bounding box center [164, 230] width 11 height 11
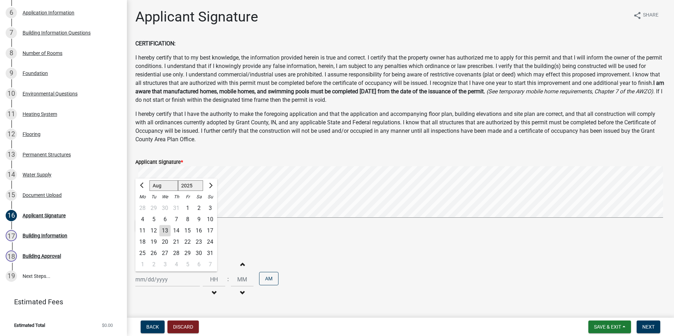
type input "[DATE]"
click at [661, 324] on form "Save & Exit Save Save & Exit Next" at bounding box center [624, 327] width 78 height 13
click at [653, 326] on span "Next" at bounding box center [648, 327] width 12 height 6
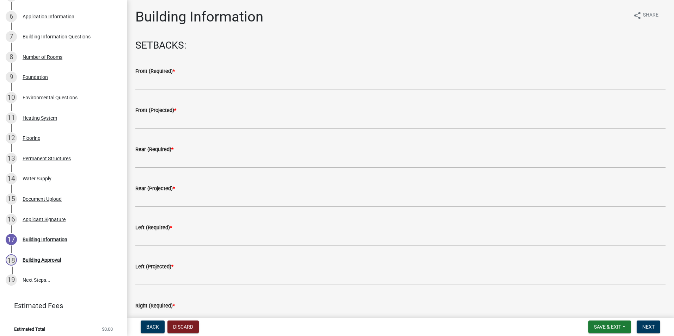
scroll to position [235, 0]
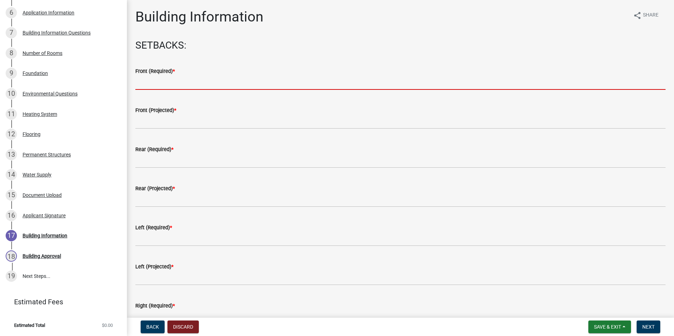
click at [185, 79] on input "text" at bounding box center [400, 82] width 530 height 14
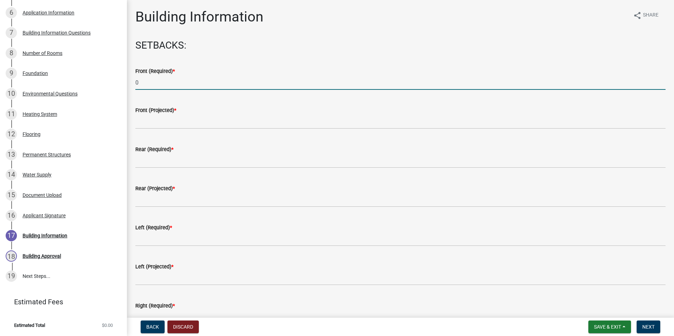
type input "0"
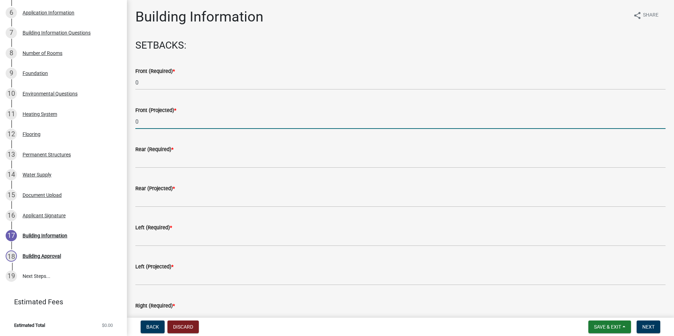
type input "0"
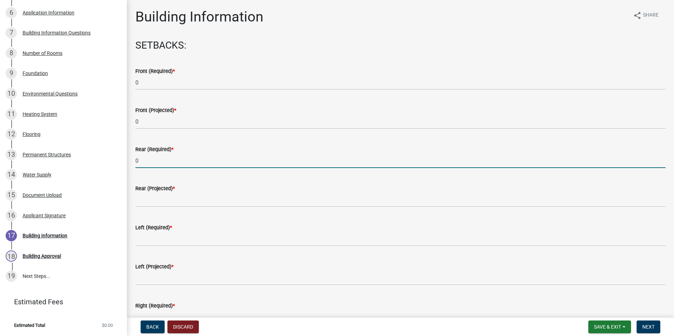
type input "0"
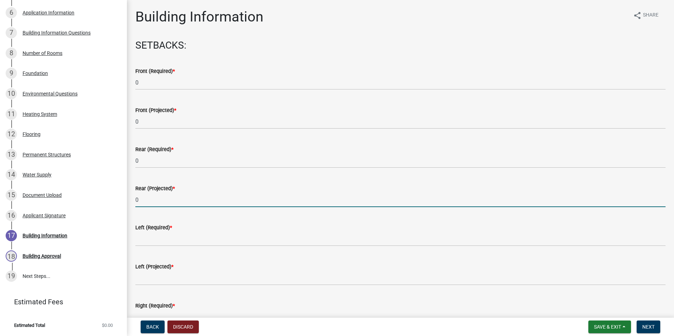
type input "0"
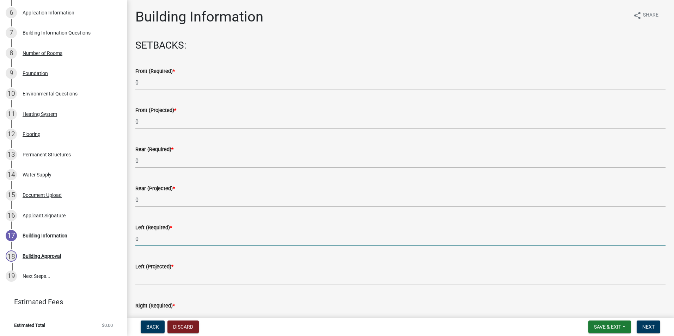
type input "0"
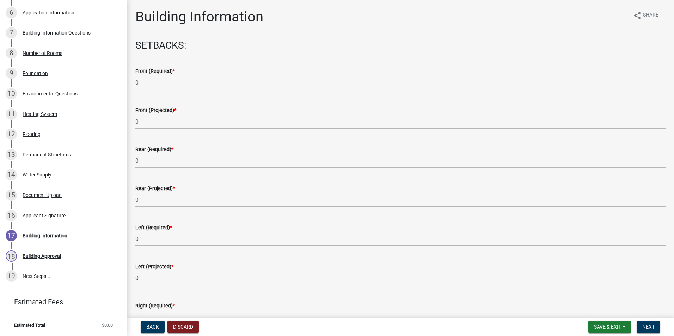
type input "0"
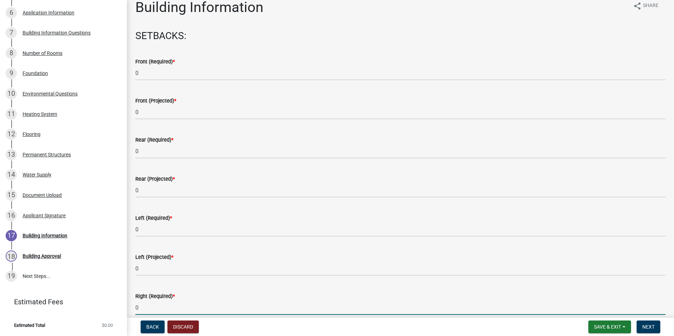
type input "0"
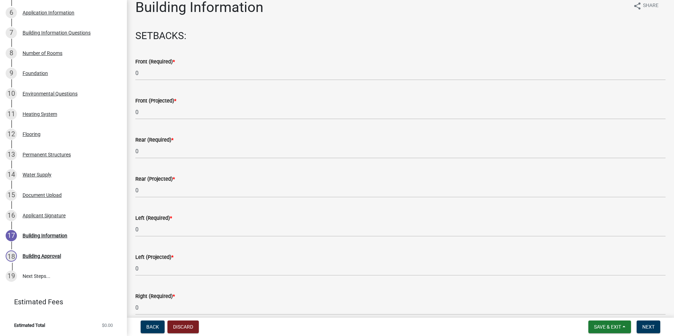
scroll to position [199, 0]
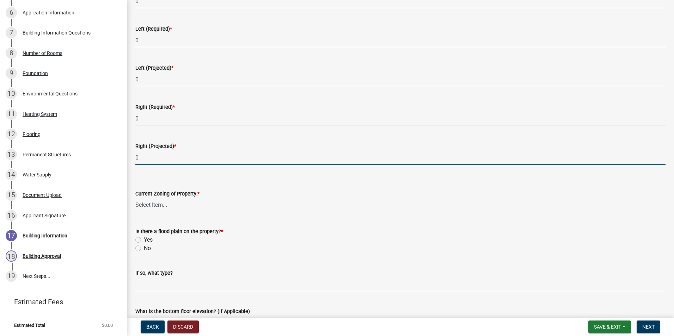
type input "0"
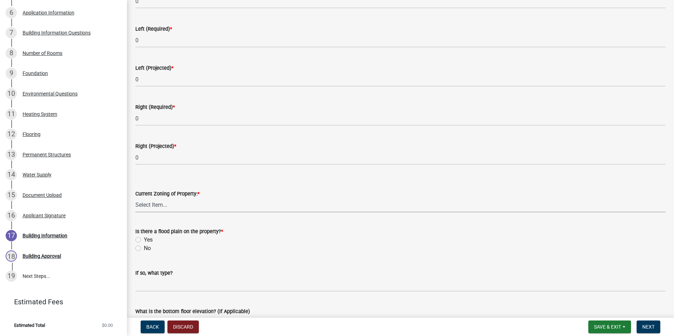
click at [204, 206] on select "Select Item... AG RS R1 R2 R3 R4 R5 PB NC LB CC GB I1 I2 I3 MH" at bounding box center [400, 205] width 530 height 14
click at [135, 198] on select "Select Item... AG RS R1 R2 R3 R4 R5 PB NC LB CC GB I1 I2 I3 MH" at bounding box center [400, 205] width 530 height 14
select select "b7a28d33-9205-4004-9658-b088d183e0a4"
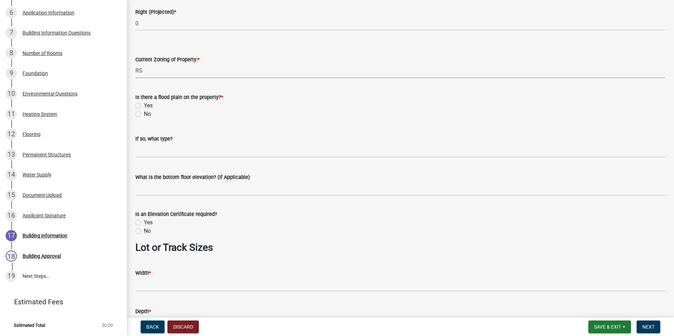
scroll to position [340, 0]
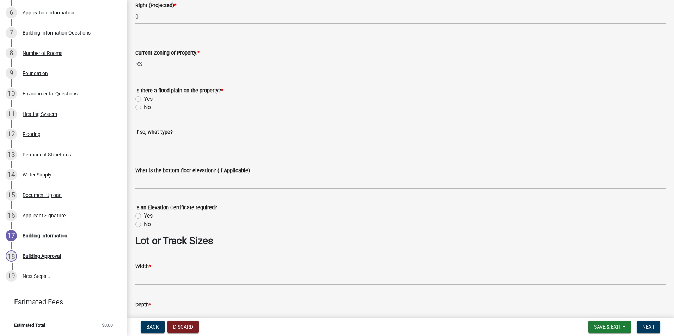
click at [144, 106] on label "No" at bounding box center [147, 107] width 7 height 8
click at [144, 106] on input "No" at bounding box center [146, 105] width 5 height 5
radio input "true"
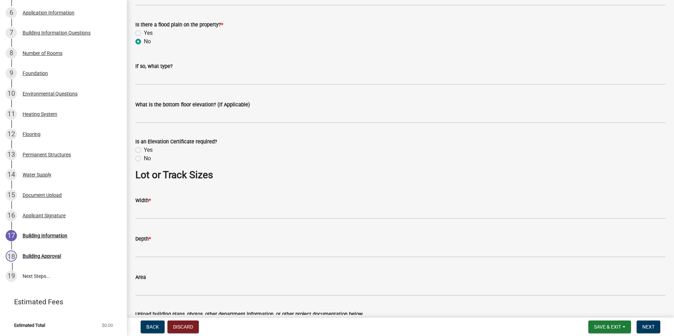
scroll to position [471, 0]
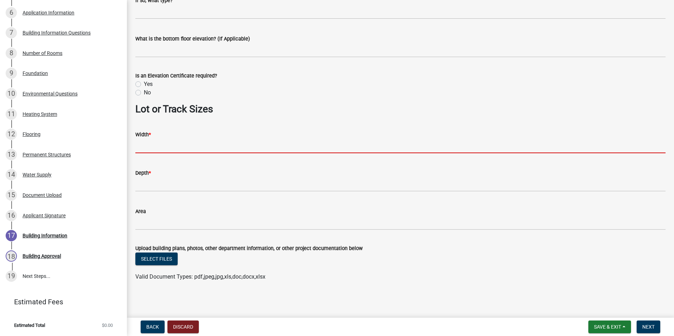
click at [227, 139] on input "Width *" at bounding box center [400, 146] width 530 height 14
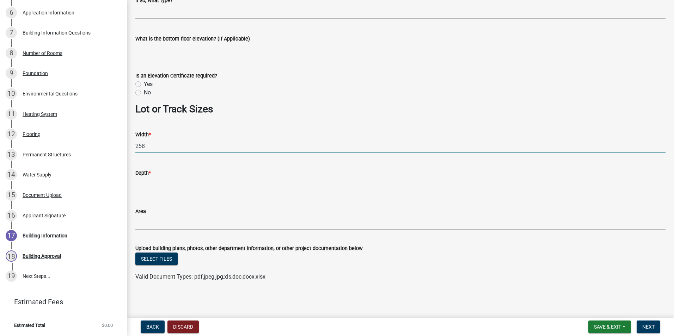
type input "258"
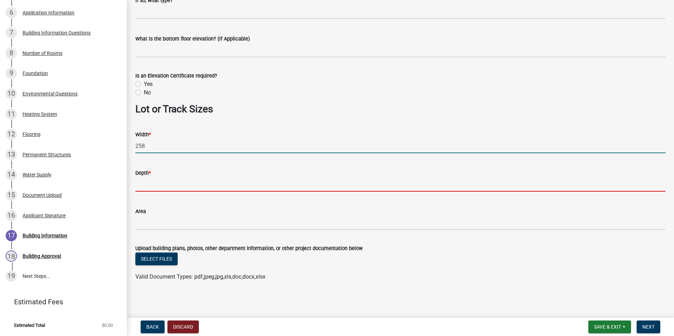
click at [202, 181] on input "Depth *" at bounding box center [400, 184] width 530 height 14
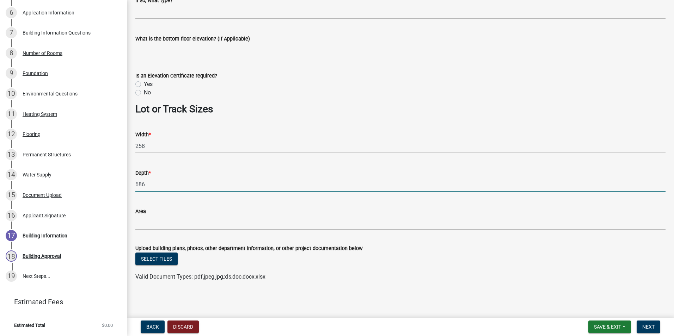
type input "686"
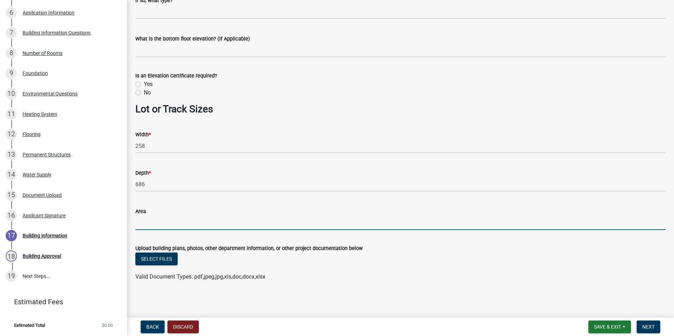
click at [201, 223] on input "Area" at bounding box center [400, 223] width 530 height 14
type input "176988"
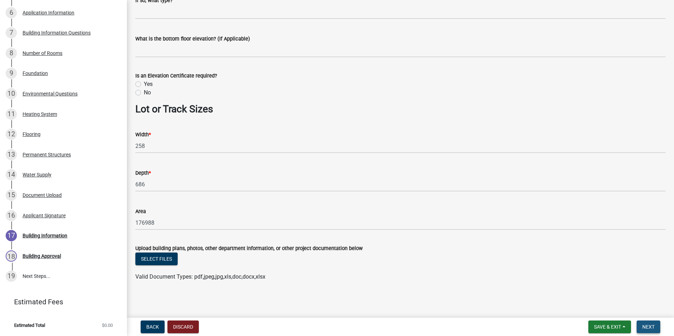
click at [648, 322] on button "Next" at bounding box center [648, 327] width 24 height 13
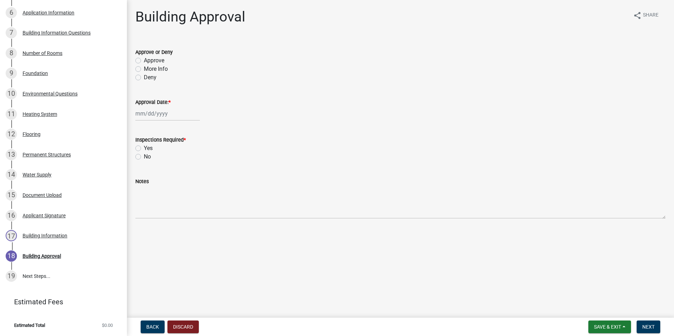
click at [144, 59] on label "Approve" at bounding box center [154, 60] width 20 height 8
click at [144, 59] on input "Approve" at bounding box center [146, 58] width 5 height 5
radio input "true"
select select "8"
select select "2025"
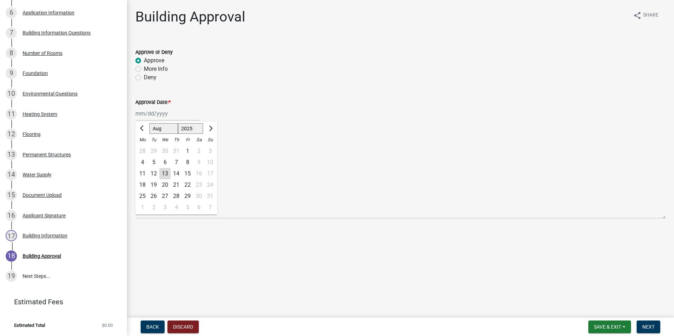
click at [153, 112] on div "[PERSON_NAME] Feb Mar Apr [PERSON_NAME][DATE] Oct Nov [DATE] 1526 1527 1528 152…" at bounding box center [167, 113] width 64 height 14
click at [168, 172] on div "13" at bounding box center [164, 173] width 11 height 11
type input "[DATE]"
click at [144, 149] on label "Yes" at bounding box center [148, 148] width 9 height 8
click at [144, 149] on input "Yes" at bounding box center [146, 146] width 5 height 5
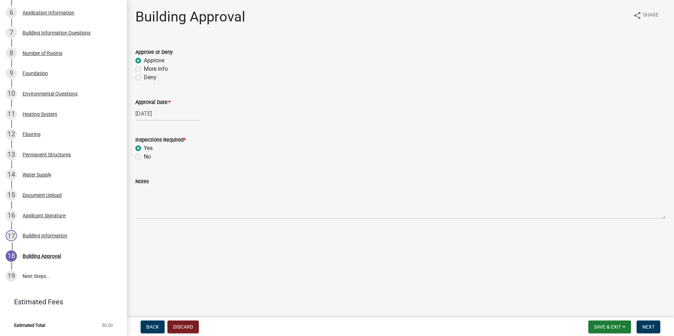
radio input "true"
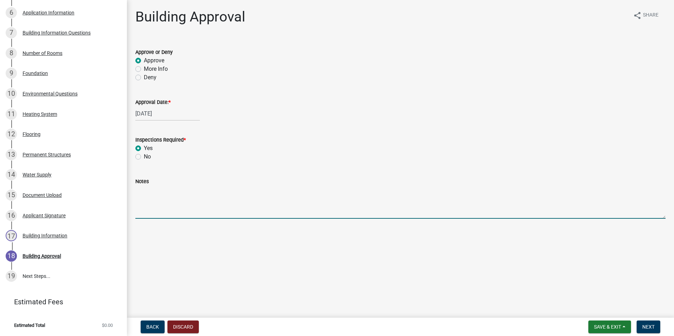
click at [166, 197] on textarea "Notes" at bounding box center [400, 202] width 530 height 33
type textarea "REPLACING FRONT WALL WITH NEW WOOD WALL"
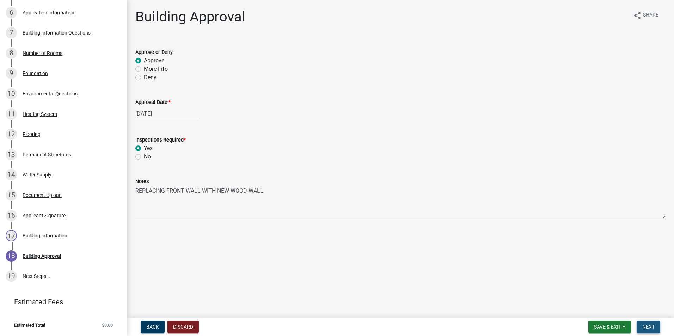
click at [655, 325] on button "Next" at bounding box center [648, 327] width 24 height 13
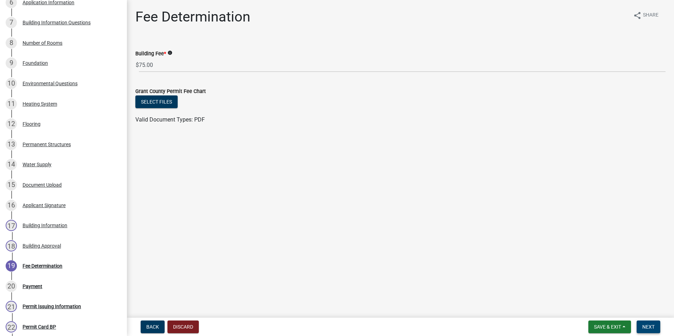
scroll to position [377, 0]
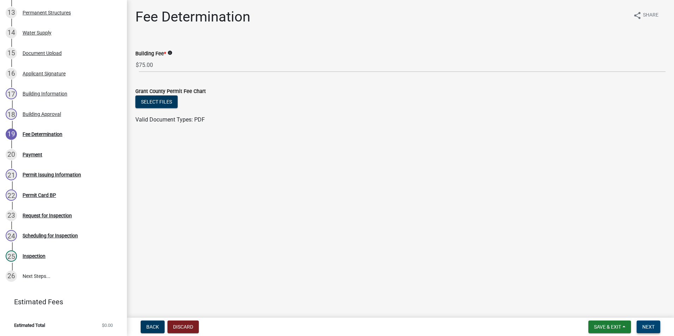
click at [653, 326] on span "Next" at bounding box center [648, 327] width 12 height 6
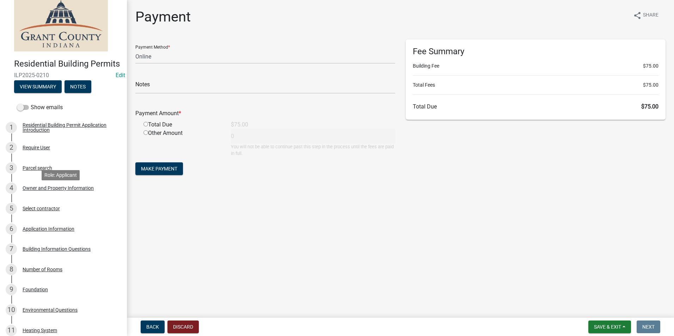
scroll to position [0, 0]
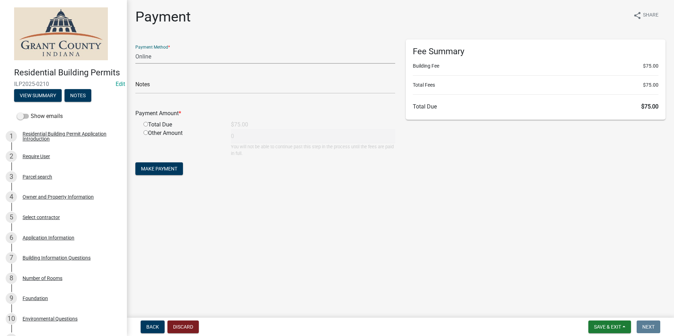
click at [265, 53] on select "Credit Card POS Check Cash Online" at bounding box center [265, 56] width 260 height 14
click at [135, 49] on select "Credit Card POS Check Cash Online" at bounding box center [265, 56] width 260 height 14
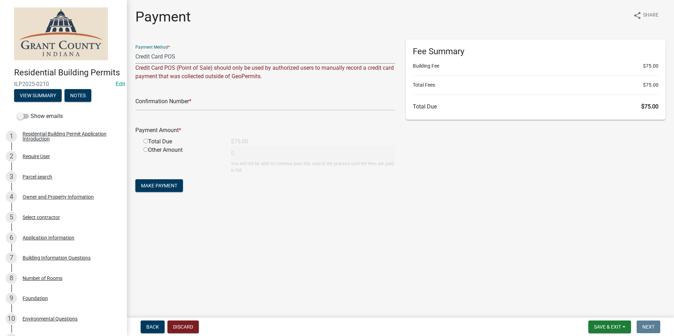
click at [209, 55] on select "Credit Card POS Check Cash Online" at bounding box center [265, 56] width 260 height 14
select select "1: 0"
click at [135, 49] on select "Credit Card POS Check Cash Online" at bounding box center [265, 56] width 260 height 14
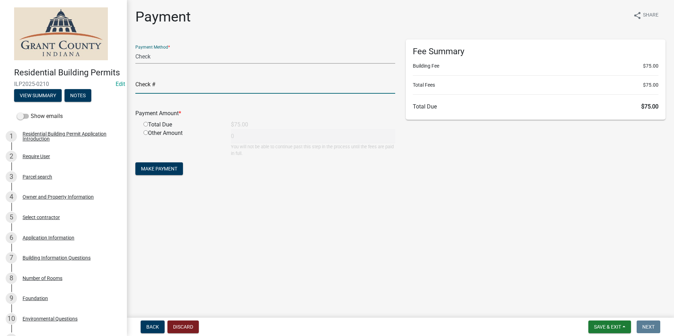
click at [187, 86] on input "text" at bounding box center [265, 86] width 260 height 14
type input "1149"
click at [147, 123] on input "radio" at bounding box center [145, 124] width 5 height 5
radio input "true"
type input "75"
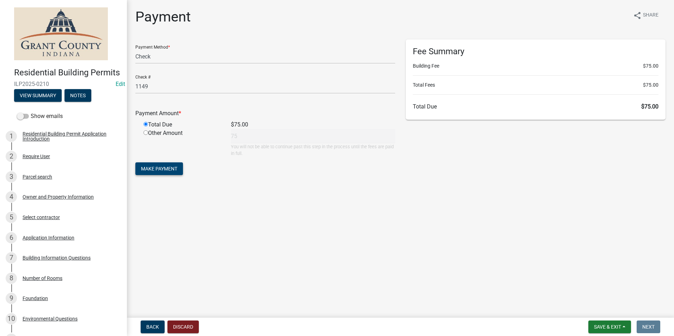
click at [161, 170] on span "Make Payment" at bounding box center [159, 169] width 36 height 6
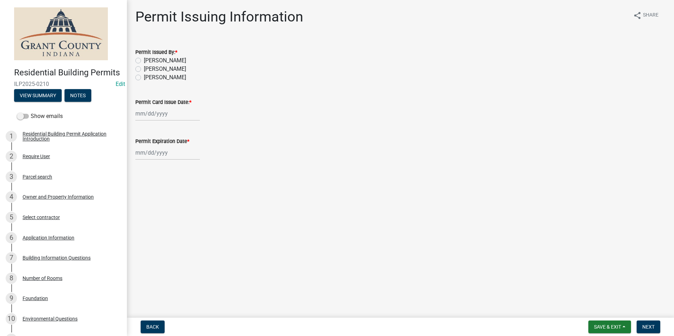
click at [144, 62] on label "[PERSON_NAME]" at bounding box center [165, 60] width 42 height 8
click at [144, 61] on input "[PERSON_NAME]" at bounding box center [146, 58] width 5 height 5
radio input "true"
click at [150, 104] on label "Permit Card Issue Date: *" at bounding box center [163, 102] width 56 height 5
click at [150, 106] on input "Permit Card Issue Date: *" at bounding box center [167, 113] width 64 height 14
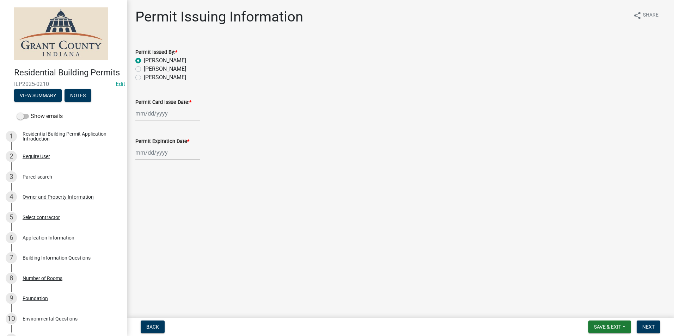
select select "8"
select select "2025"
click at [166, 174] on div "13" at bounding box center [164, 173] width 11 height 11
type input "[DATE]"
click at [163, 158] on div at bounding box center [167, 153] width 64 height 14
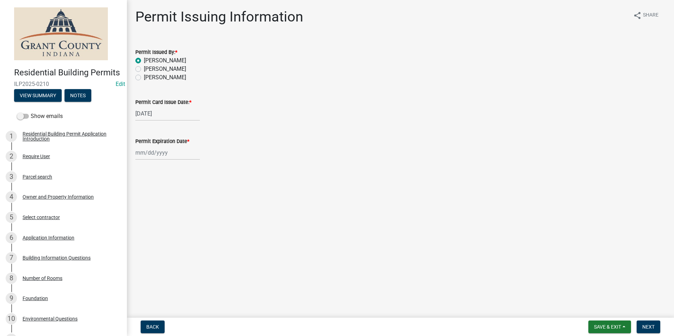
select select "8"
click at [193, 167] on select "1525 1526 1527 1528 1529 1530 1531 1532 1533 1534 1535 1536 1537 1538 1539 1540…" at bounding box center [190, 167] width 25 height 11
select select "2026"
click at [178, 162] on select "1525 1526 1527 1528 1529 1530 1531 1532 1533 1534 1535 1536 1537 1538 1539 1540…" at bounding box center [190, 167] width 25 height 11
click at [176, 213] on div "13" at bounding box center [176, 212] width 11 height 11
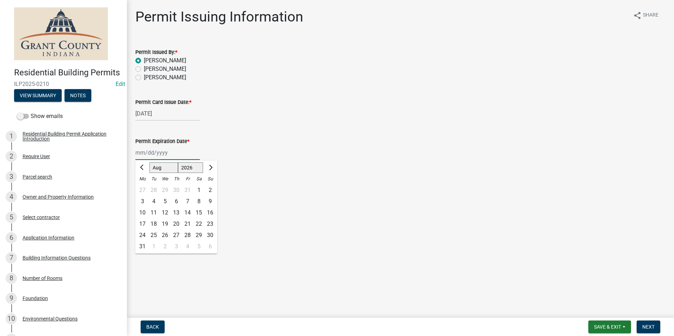
type input "[DATE]"
click at [648, 325] on span "Next" at bounding box center [648, 327] width 12 height 6
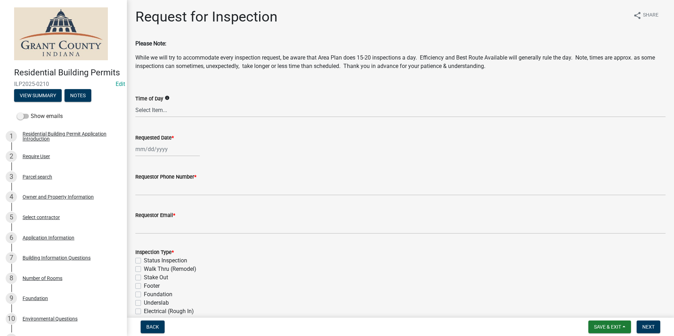
select select "8"
select select "2025"
click at [156, 155] on div "[PERSON_NAME] Feb Mar Apr [PERSON_NAME][DATE] Oct Nov [DATE] 1526 1527 1528 152…" at bounding box center [167, 149] width 64 height 14
click at [173, 207] on div "14" at bounding box center [176, 209] width 11 height 11
type input "[DATE]"
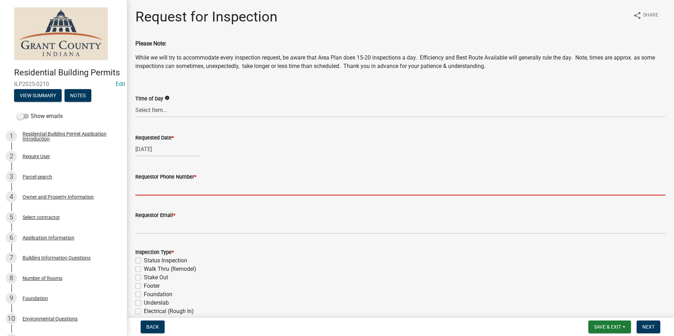
click at [174, 193] on input "Requestor Phone Number *" at bounding box center [400, 188] width 530 height 14
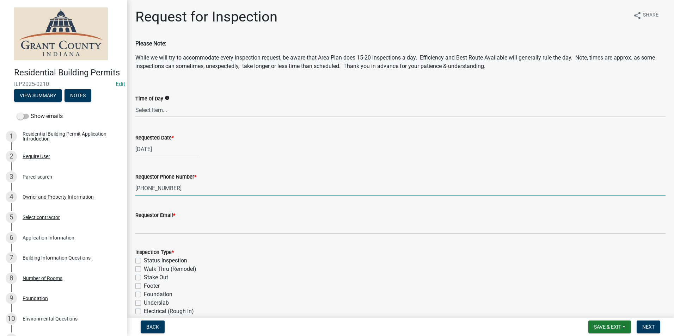
type input "[PHONE_NUMBER]"
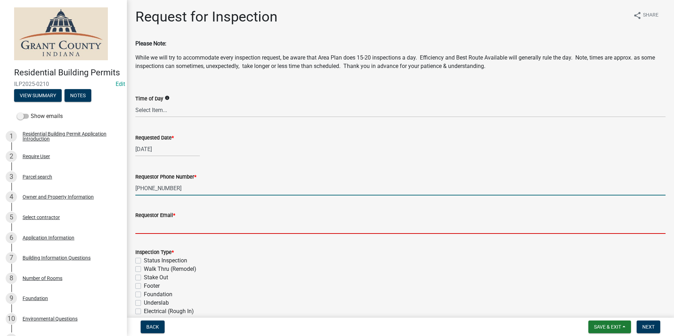
click at [191, 229] on input "Requestor Email *" at bounding box center [400, 227] width 530 height 14
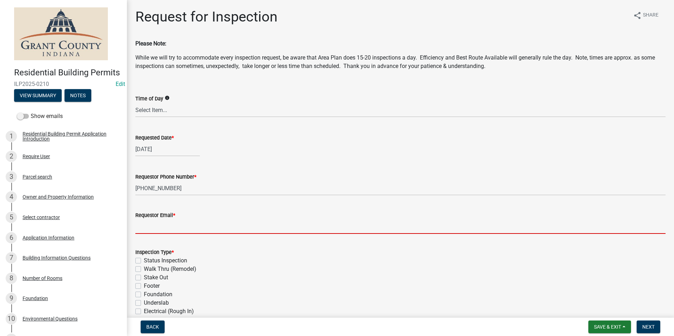
type input "[EMAIL_ADDRESS][DOMAIN_NAME]"
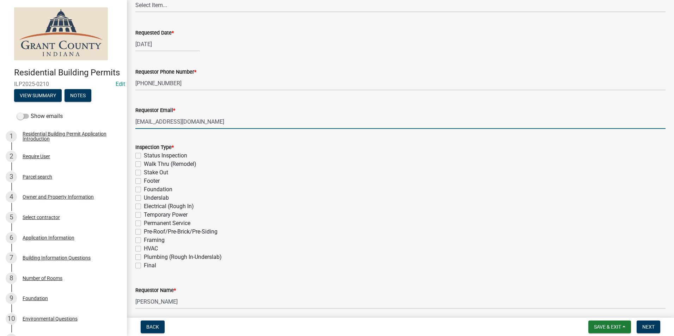
scroll to position [106, 0]
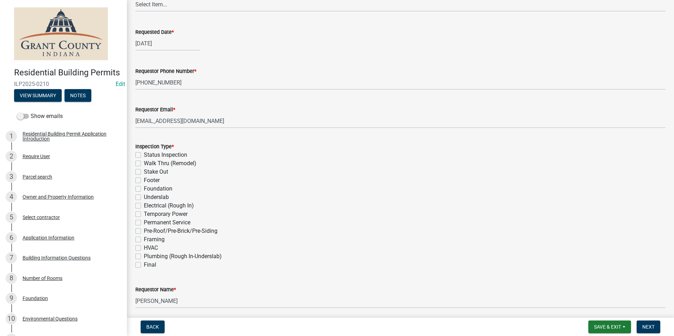
click at [144, 164] on label "Walk Thru (Remodel)" at bounding box center [170, 163] width 53 height 8
click at [144, 164] on input "Walk Thru (Remodel)" at bounding box center [146, 161] width 5 height 5
checkbox input "true"
checkbox input "false"
checkbox input "true"
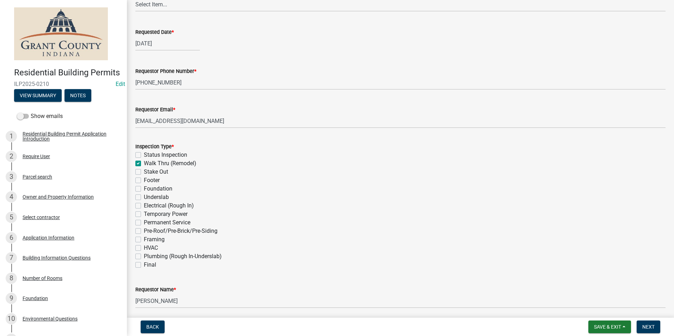
checkbox input "false"
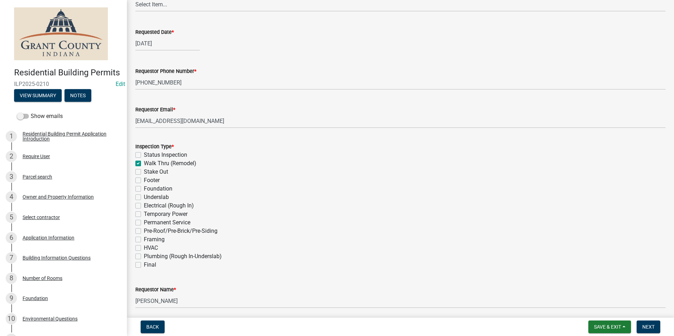
checkbox input "false"
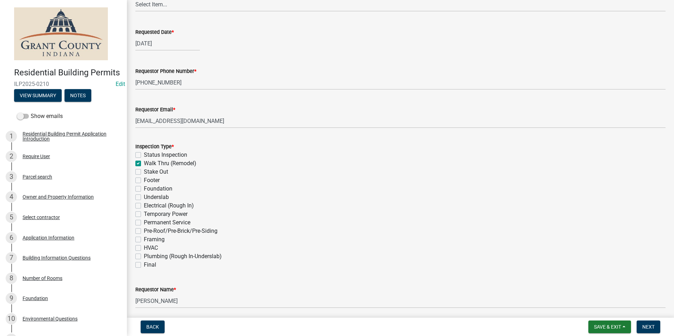
checkbox input "false"
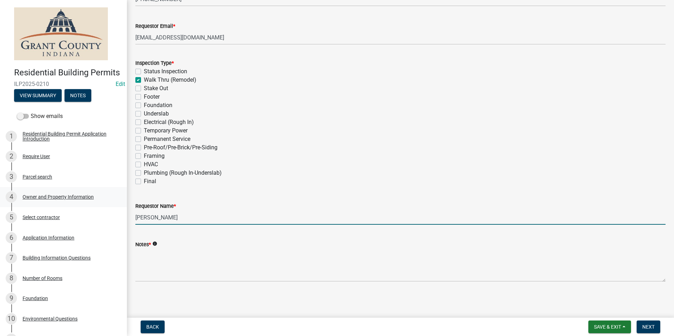
drag, startPoint x: 182, startPoint y: 216, endPoint x: 118, endPoint y: 214, distance: 64.5
click at [118, 214] on div "Residential Building Permits ILP2025-0210 Edit View Summary Notes Show emails 1…" at bounding box center [337, 168] width 674 height 336
type input "m"
type input "[PERSON_NAME]"
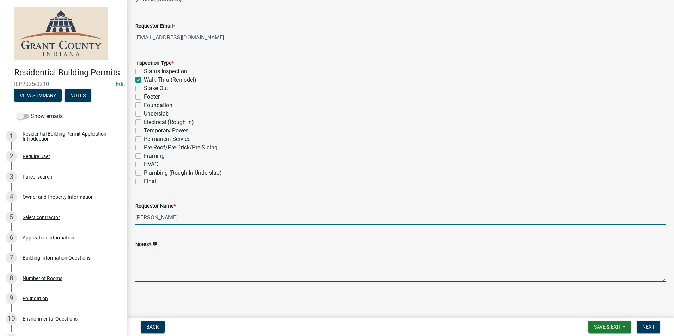
click at [154, 270] on textarea "Notes *" at bounding box center [400, 265] width 530 height 33
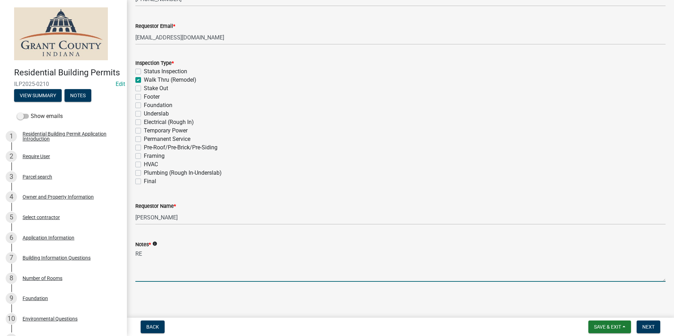
type textarea "R"
click at [652, 325] on span "Next" at bounding box center [648, 327] width 12 height 6
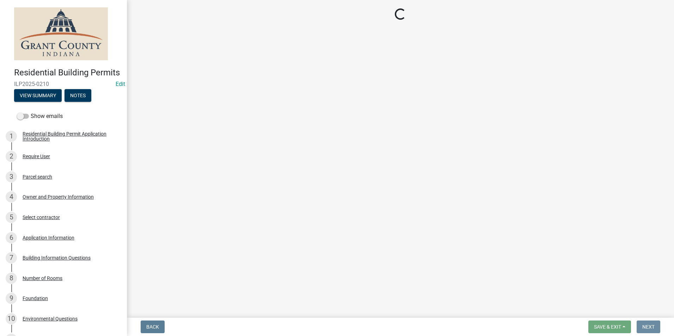
scroll to position [0, 0]
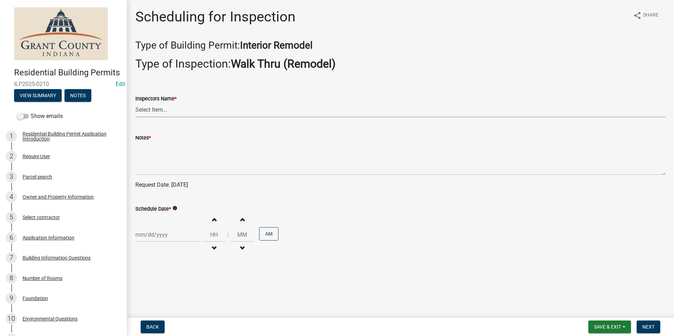
click at [167, 109] on select "Select Item... rberryhill ([PERSON_NAME]) [PERSON_NAME] ([PERSON_NAME]) BBenefi…" at bounding box center [400, 110] width 530 height 14
select select "d7f9a44a-d2ea-4d3c-83b3-1aa71c950bd5"
click at [135, 103] on select "Select Item... rberryhill ([PERSON_NAME]) [PERSON_NAME] ([PERSON_NAME]) BBenefi…" at bounding box center [400, 110] width 530 height 14
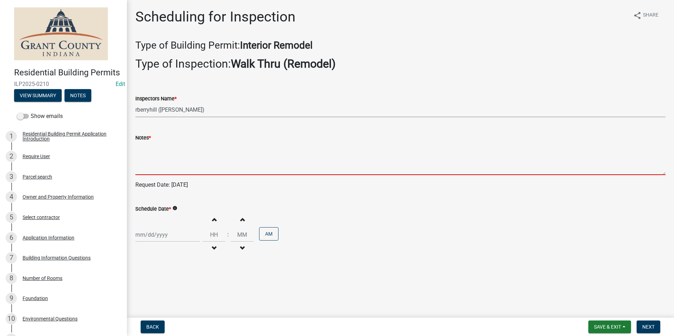
click at [161, 150] on textarea "Notes *" at bounding box center [400, 158] width 530 height 33
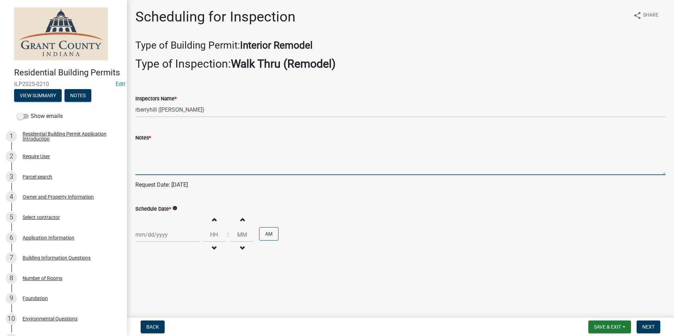
click at [169, 235] on div at bounding box center [167, 235] width 64 height 14
select select "8"
select select "2025"
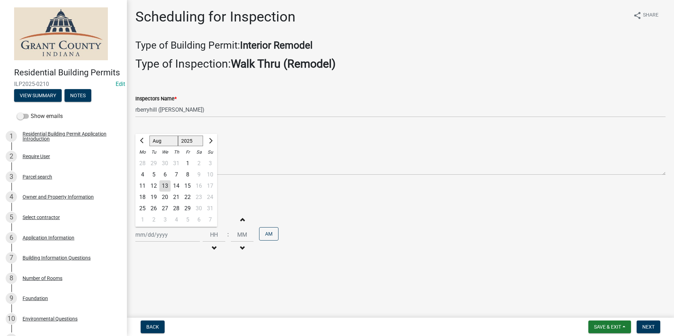
click at [180, 190] on div "14" at bounding box center [176, 185] width 11 height 11
type input "[DATE]"
click at [645, 325] on span "Next" at bounding box center [648, 327] width 12 height 6
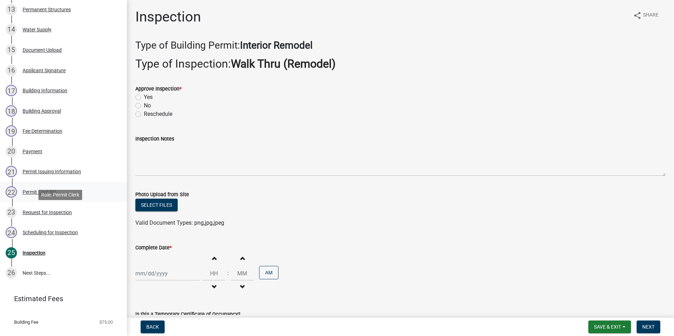
scroll to position [358, 0]
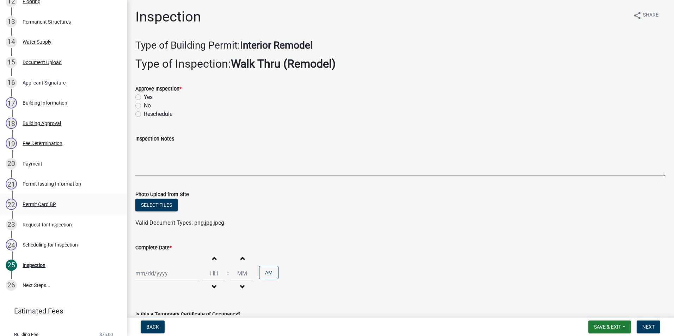
click at [54, 207] on div "Permit Card BP" at bounding box center [39, 204] width 33 height 5
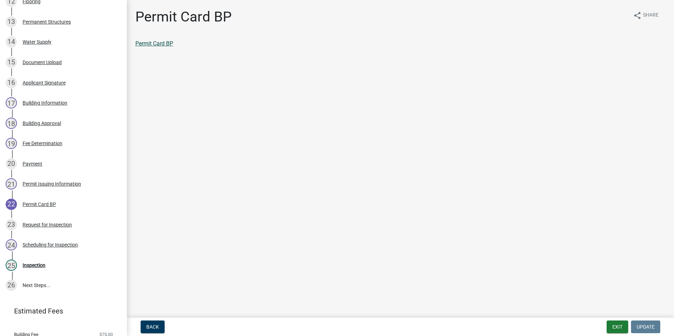
click at [163, 45] on link "Permit Card BP" at bounding box center [154, 43] width 38 height 7
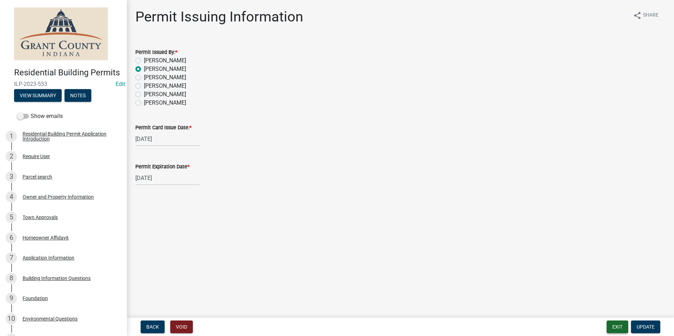
click at [617, 324] on button "Exit" at bounding box center [616, 327] width 21 height 13
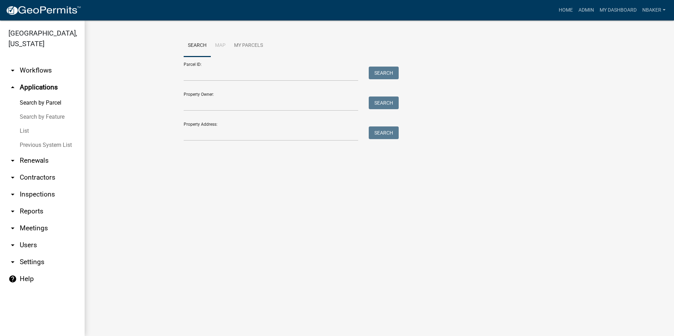
click at [35, 169] on link "arrow_drop_down Contractors" at bounding box center [42, 177] width 85 height 17
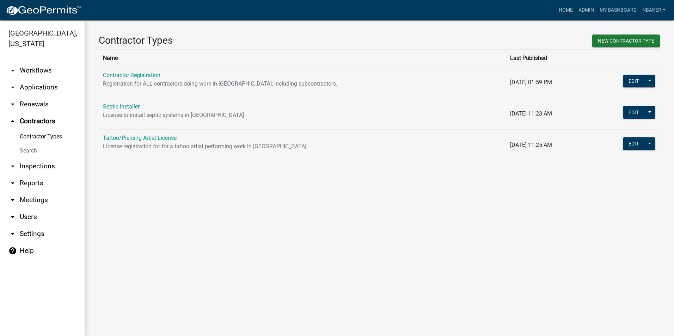
click at [151, 71] on td "Contractor Registration Registration for ALL contractors doing work in [GEOGRAP…" at bounding box center [302, 82] width 407 height 31
click at [149, 75] on link "Contractor Registration" at bounding box center [131, 75] width 57 height 7
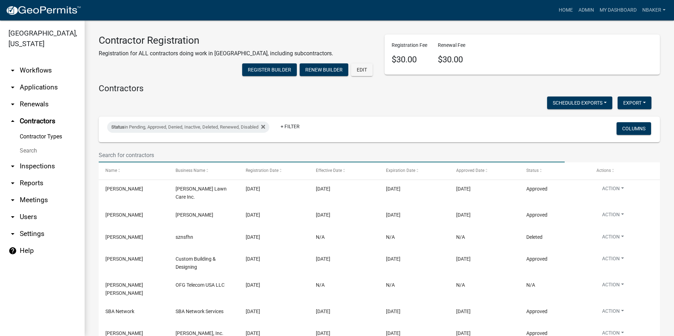
click at [146, 162] on input "text" at bounding box center [332, 155] width 466 height 14
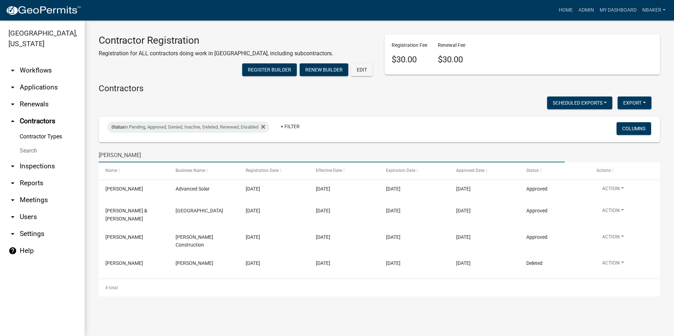
type input "[PERSON_NAME]"
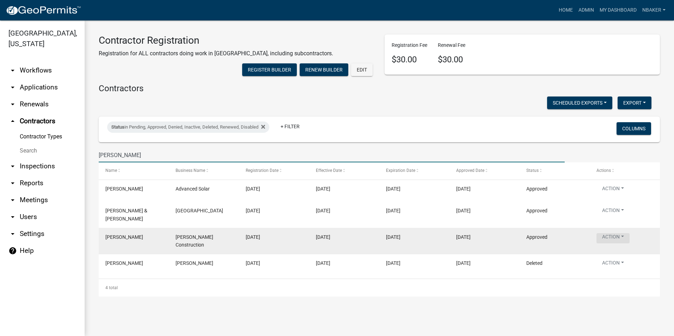
click at [604, 195] on button "Action" at bounding box center [612, 190] width 33 height 10
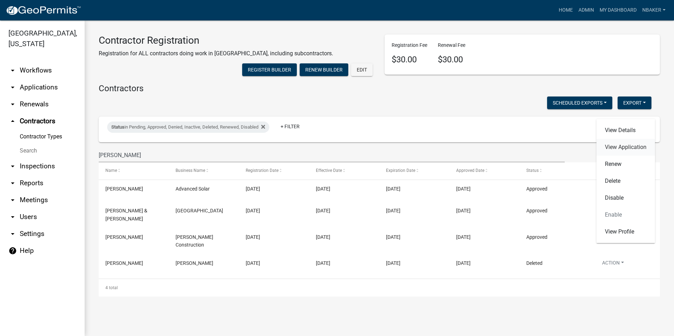
click at [615, 152] on link "View Application" at bounding box center [625, 147] width 58 height 17
